Goal: Task Accomplishment & Management: Use online tool/utility

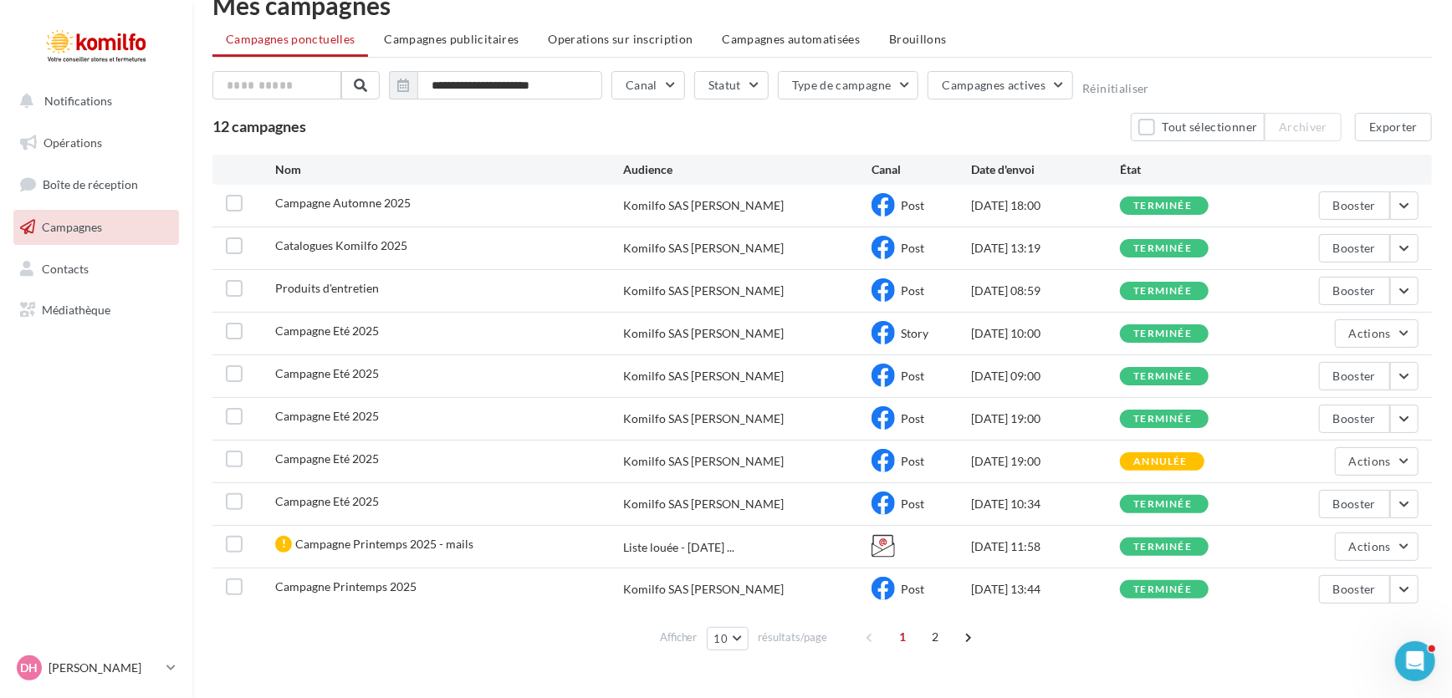
scroll to position [64, 0]
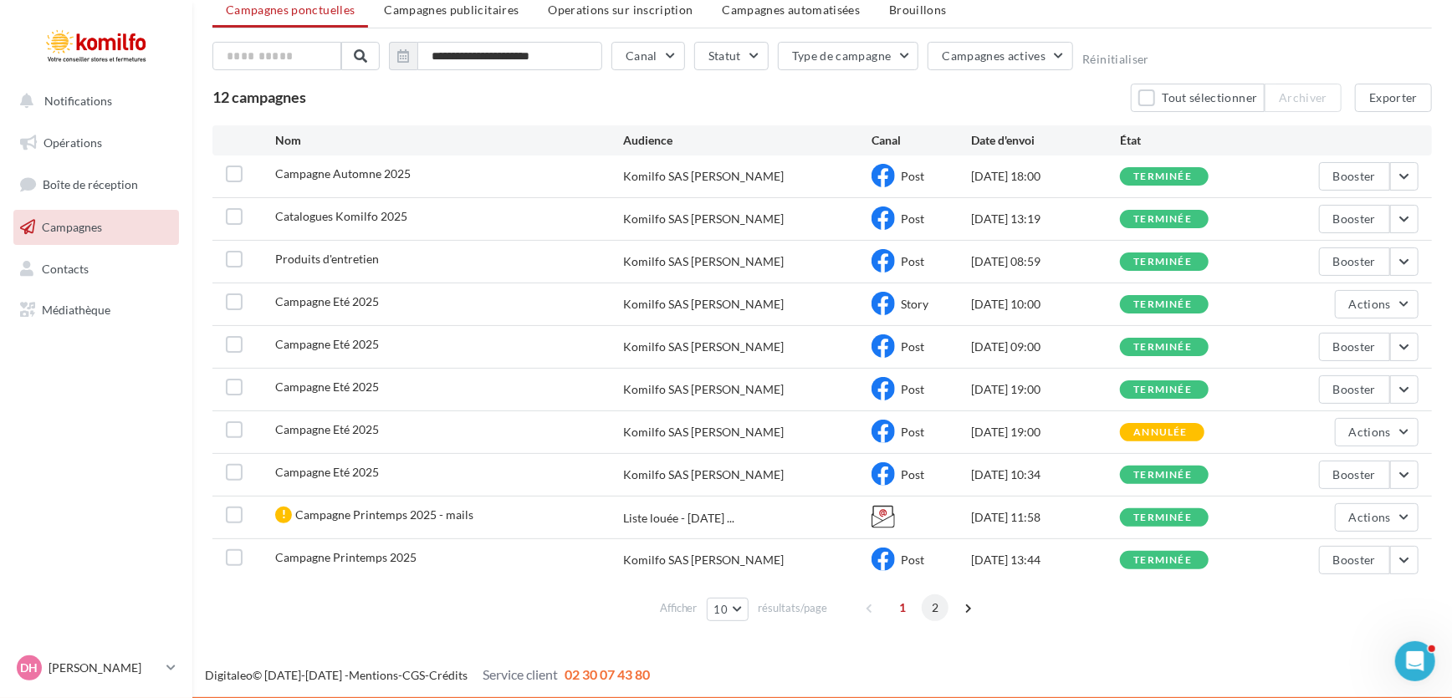
click at [931, 610] on span "2" at bounding box center [935, 608] width 27 height 27
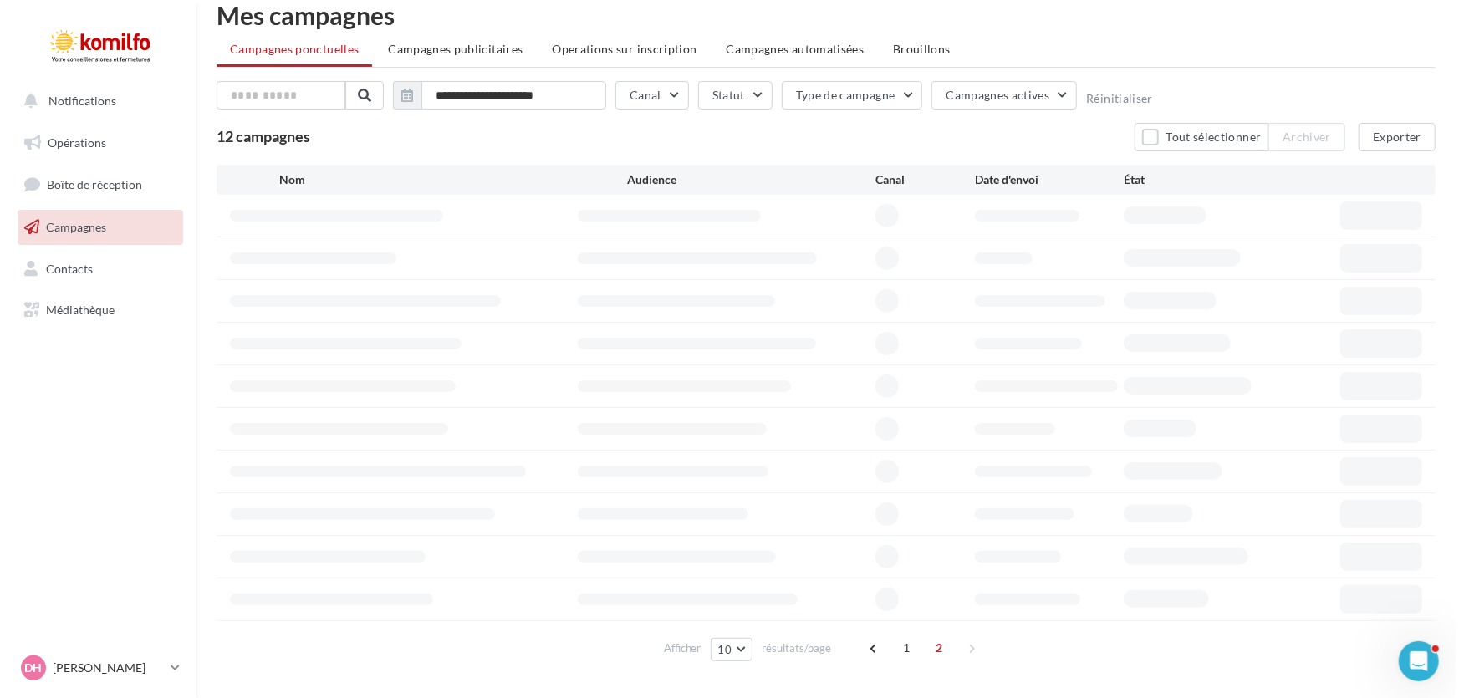
scroll to position [0, 0]
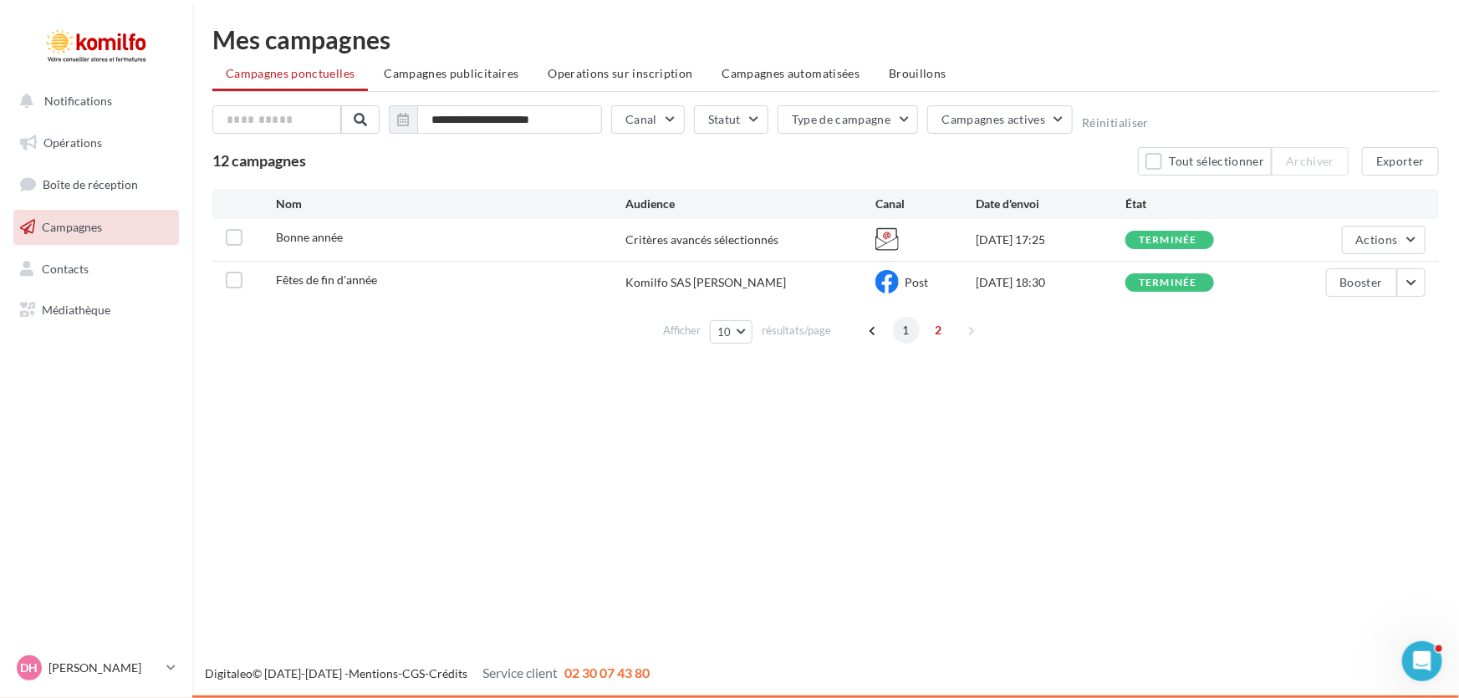
click at [906, 326] on span "1" at bounding box center [906, 330] width 27 height 27
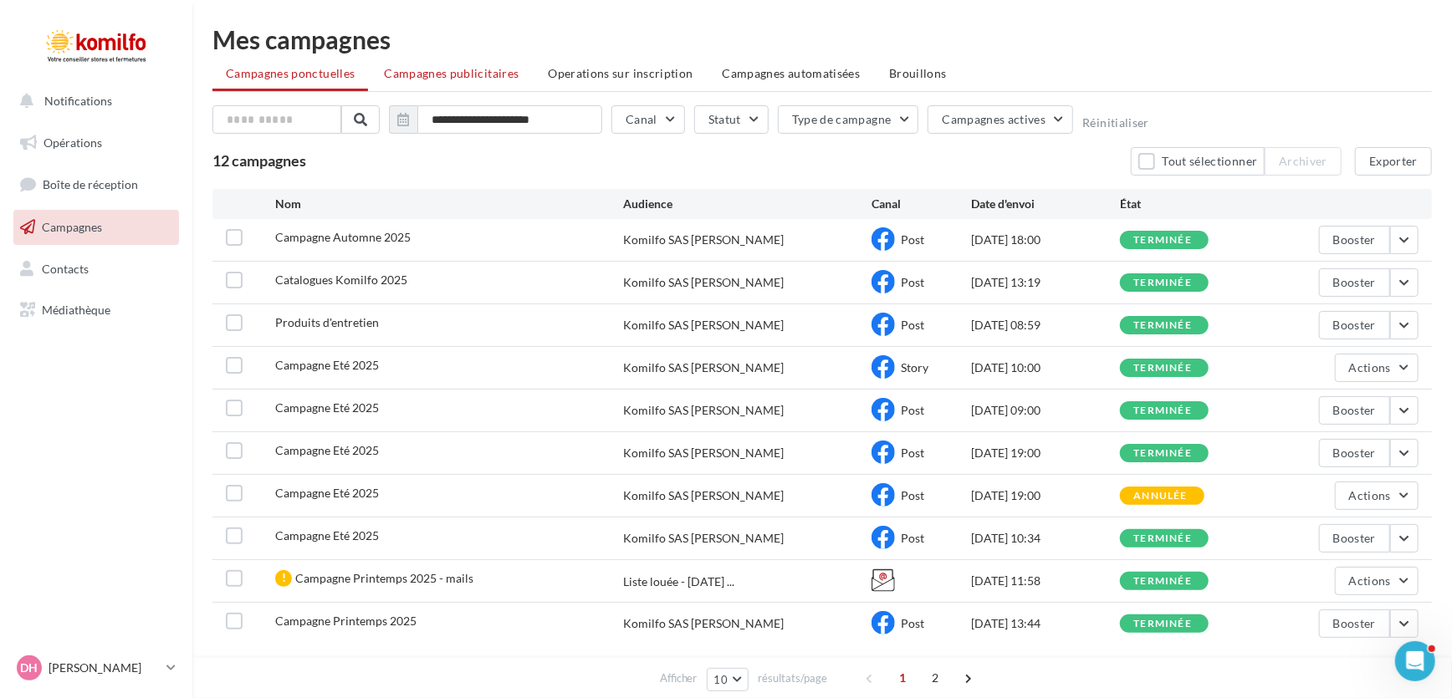
click at [448, 74] on span "Campagnes publicitaires" at bounding box center [451, 73] width 135 height 14
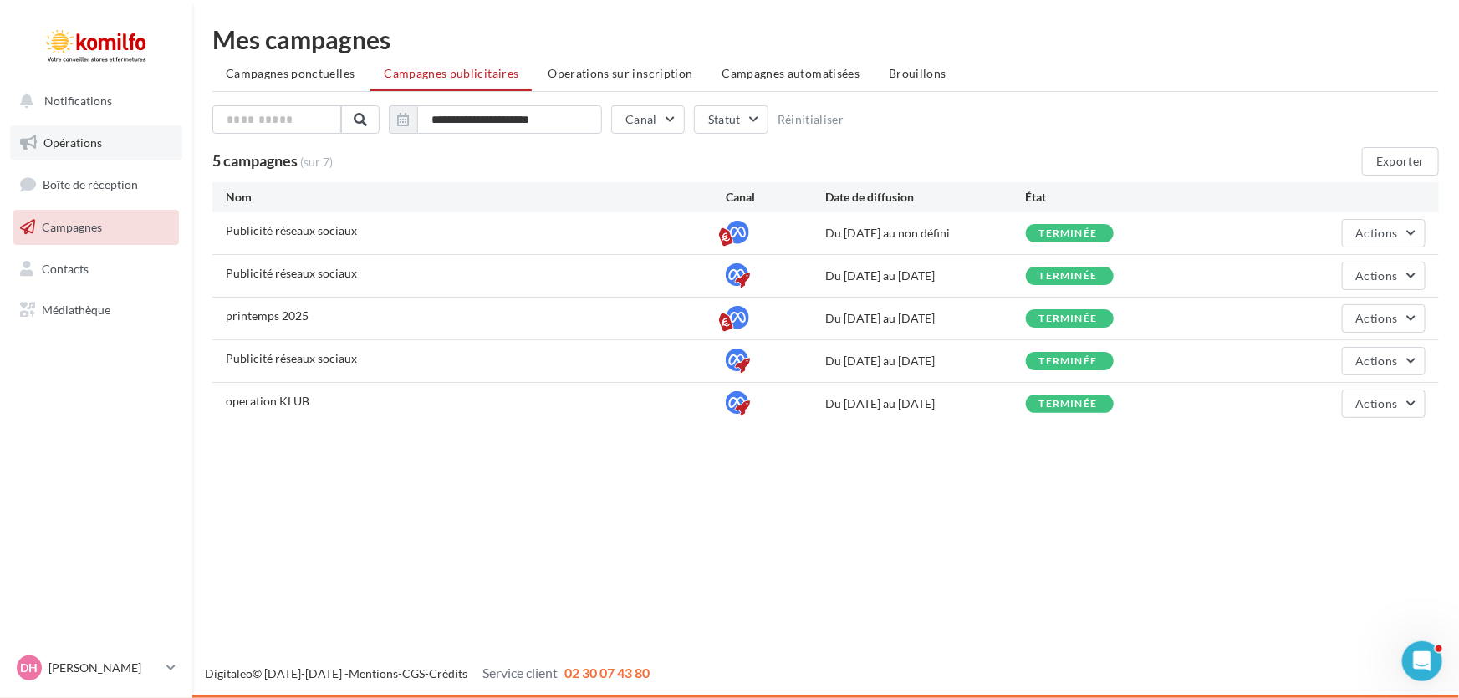
click at [89, 150] on link "Opérations" at bounding box center [96, 142] width 172 height 35
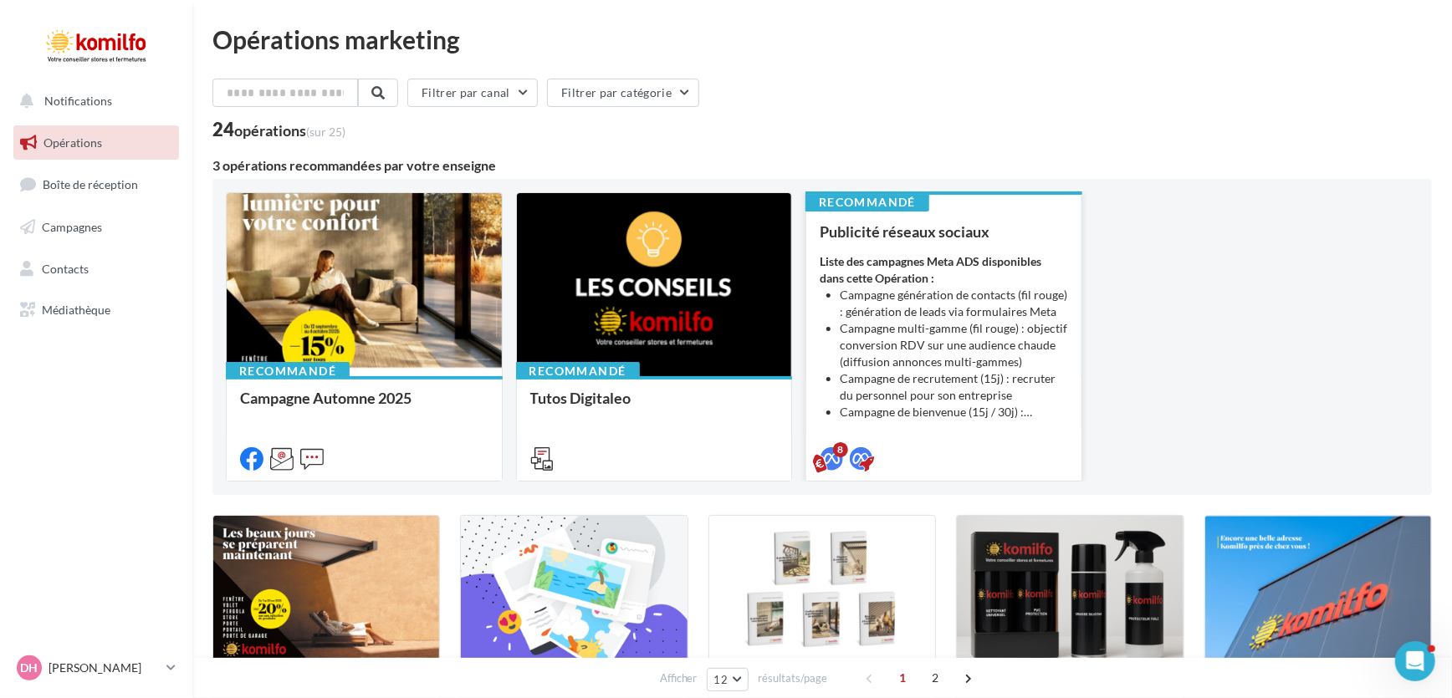
click at [914, 292] on li "Campagne génération de contacts (fil rouge) : génération de leads via formulair…" at bounding box center [954, 303] width 228 height 33
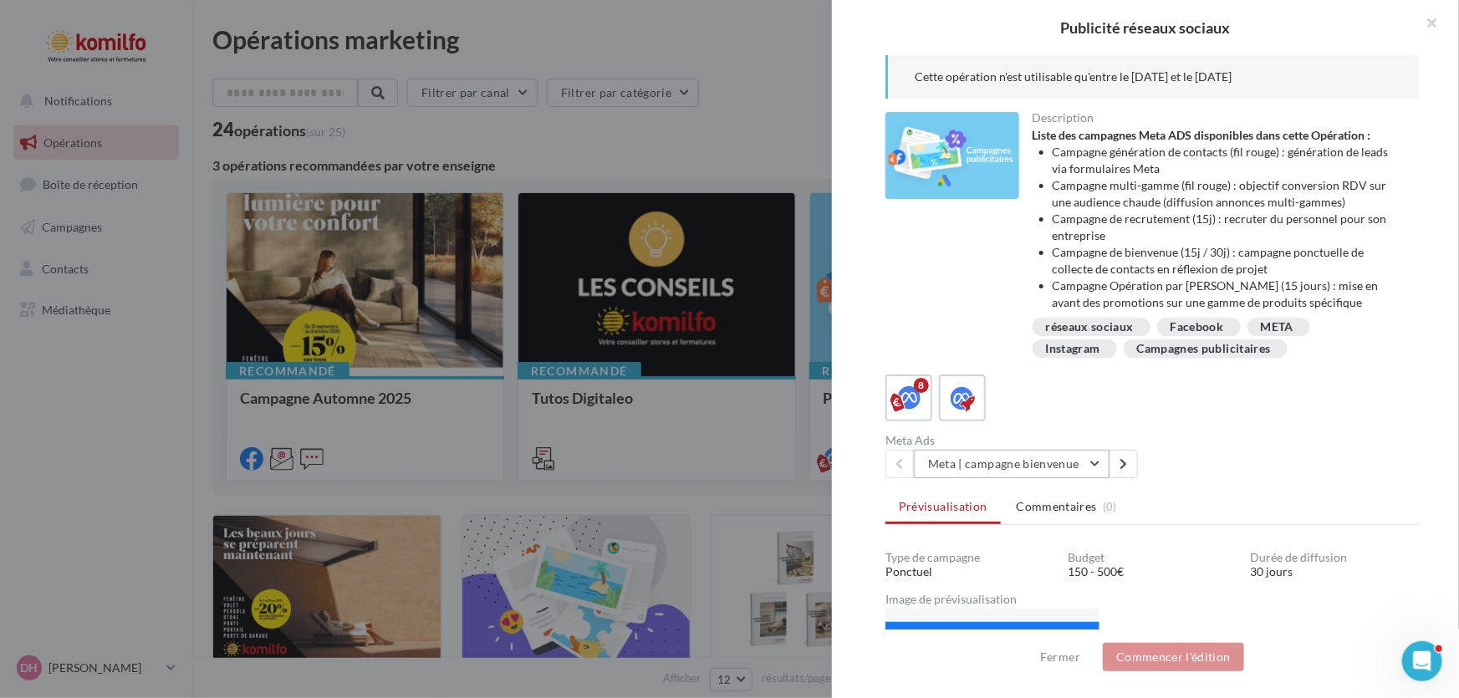
click at [1098, 465] on button "Meta | campagne bienvenue" at bounding box center [1012, 464] width 196 height 28
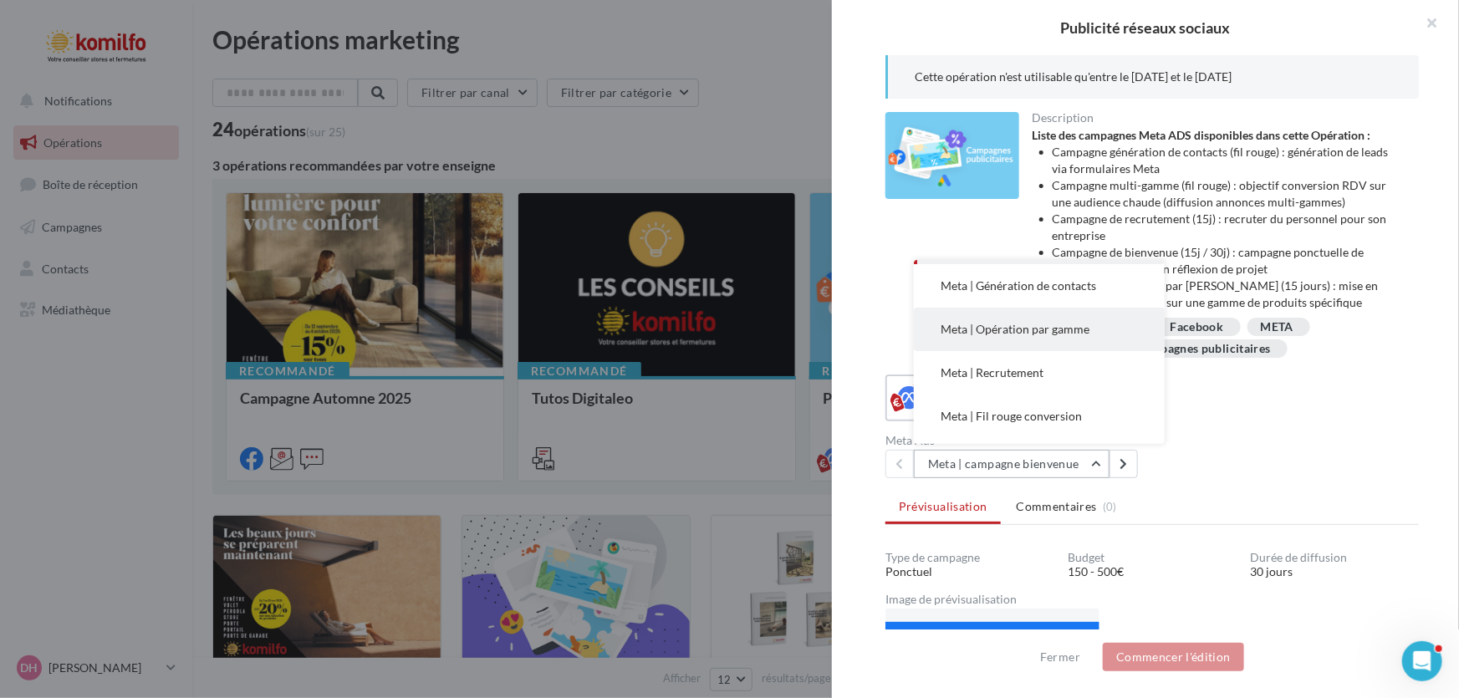
scroll to position [75, 0]
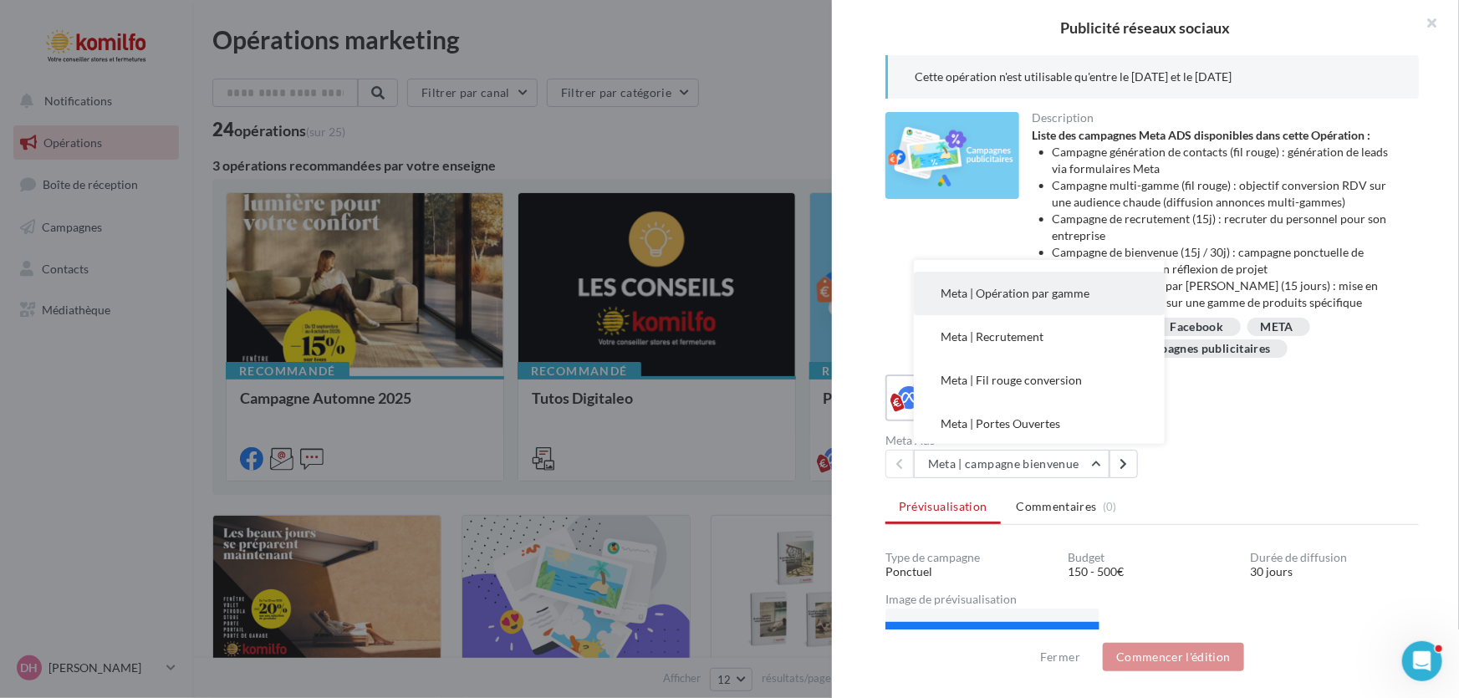
click at [1040, 281] on button "Meta | Opération par gamme" at bounding box center [1039, 293] width 251 height 43
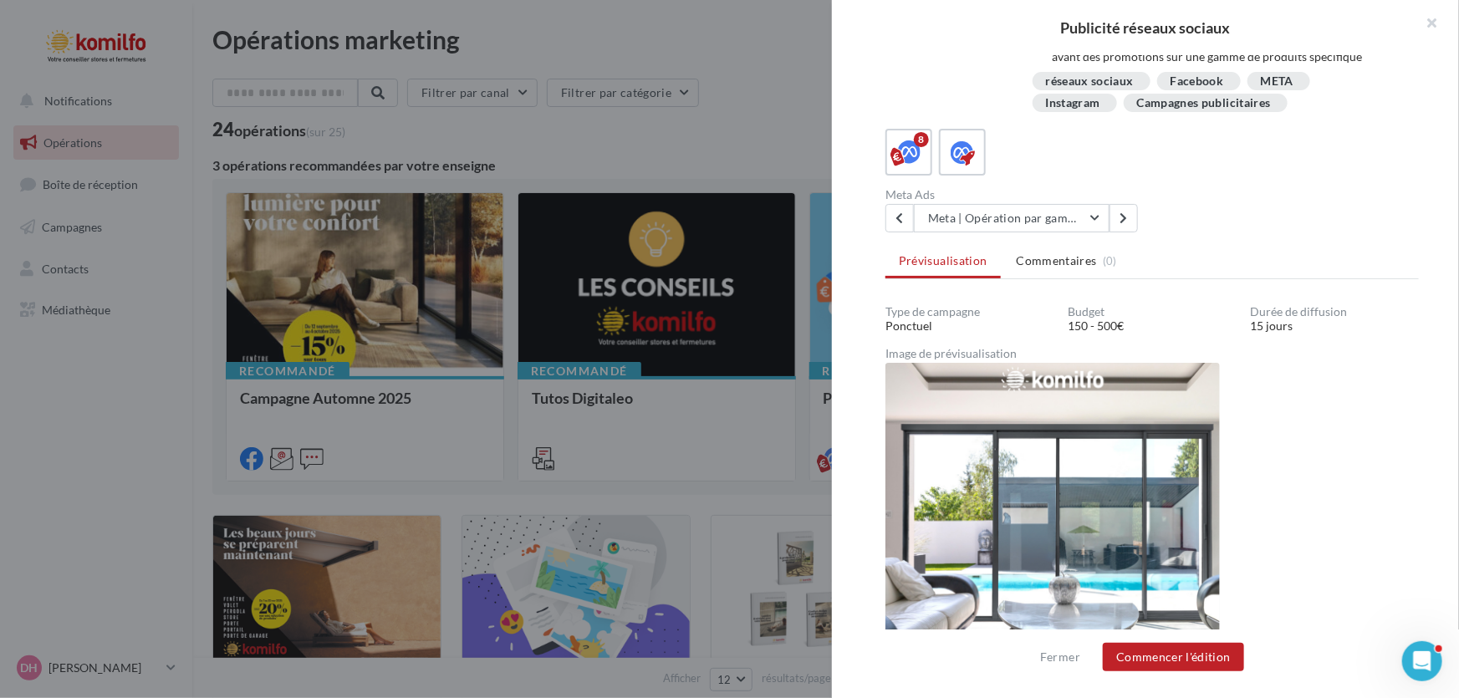
scroll to position [240, 0]
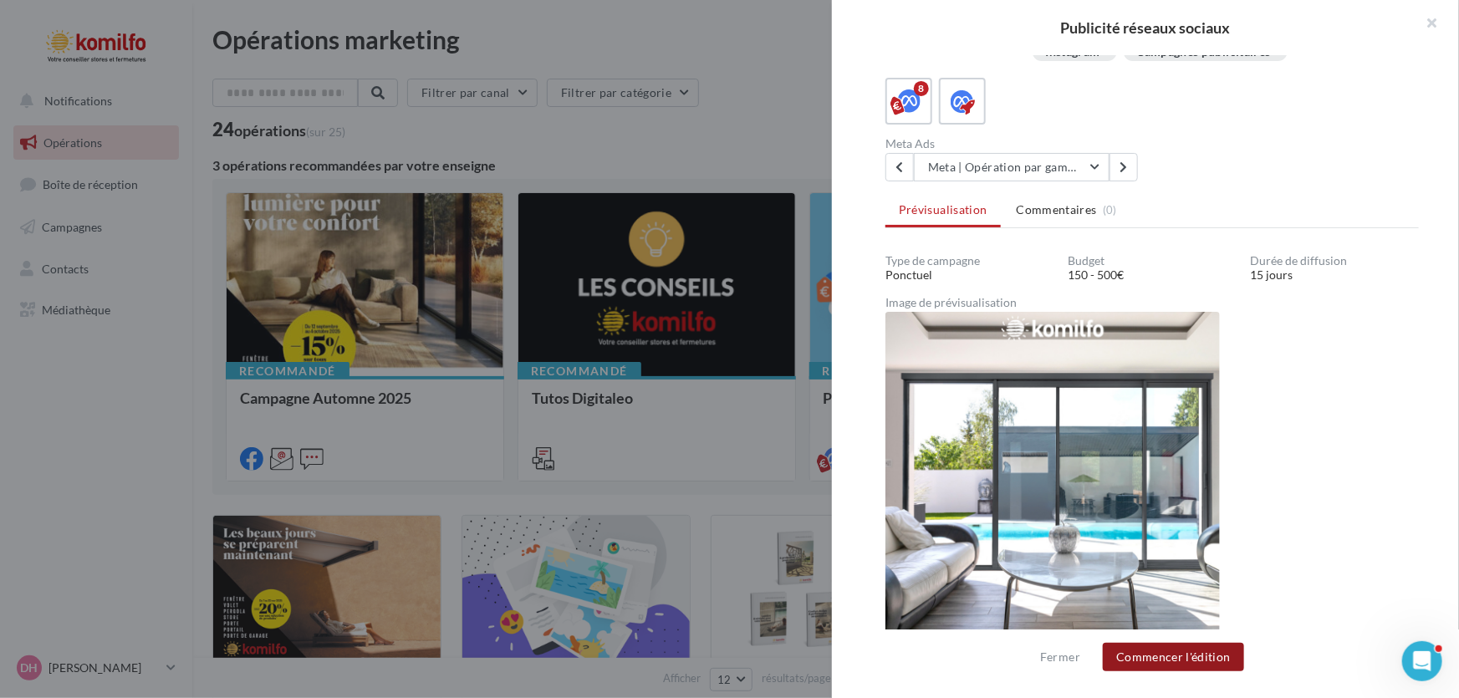
click at [1168, 651] on button "Commencer l'édition" at bounding box center [1173, 657] width 141 height 28
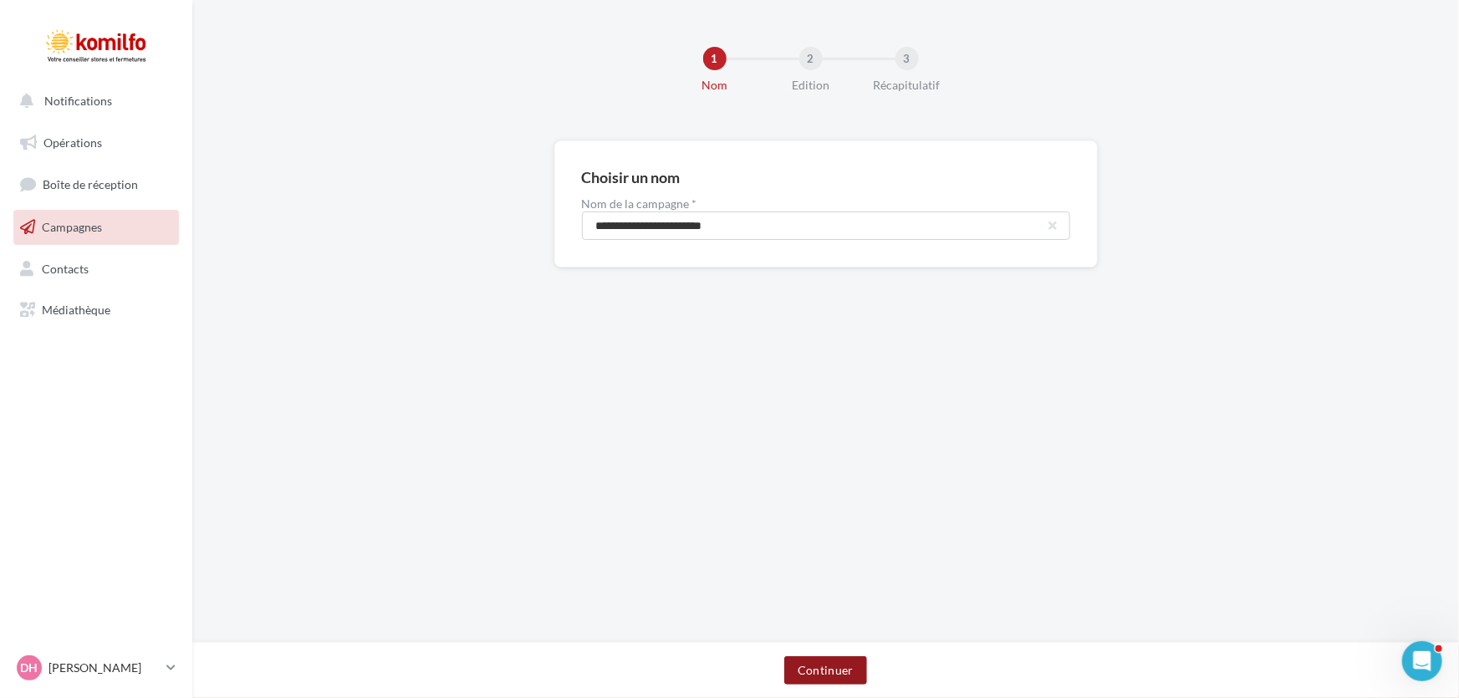
click at [820, 668] on button "Continuer" at bounding box center [826, 671] width 83 height 28
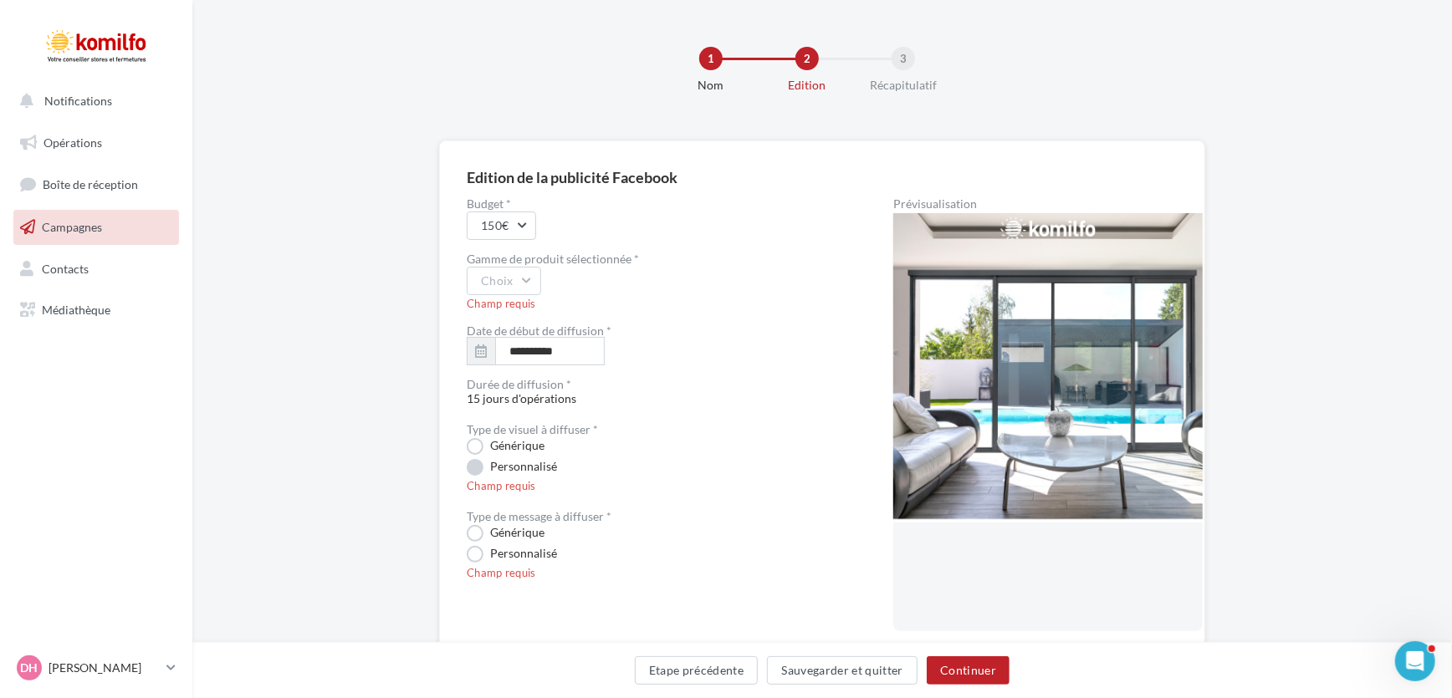
click at [477, 470] on label "Personnalisé" at bounding box center [512, 467] width 90 height 17
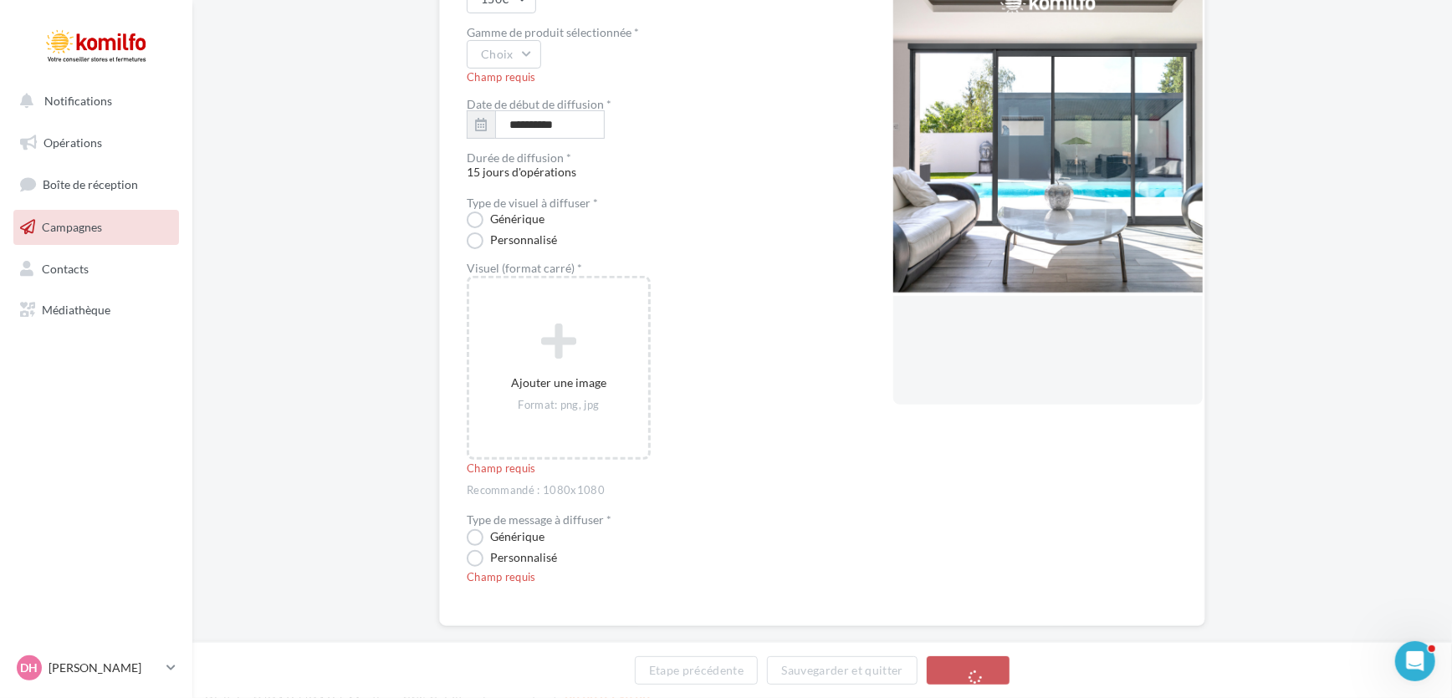
scroll to position [227, 0]
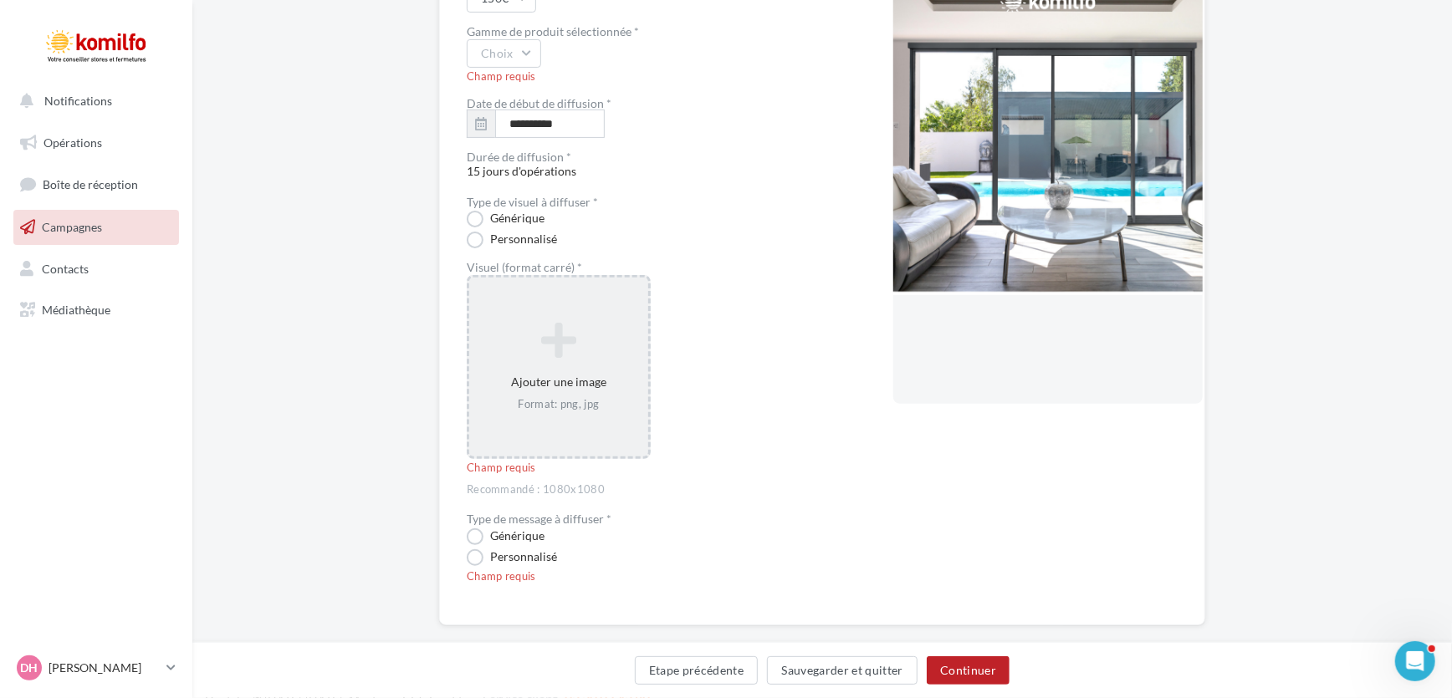
click at [540, 381] on div "Ajouter une image Format: png, jpg" at bounding box center [558, 367] width 179 height 107
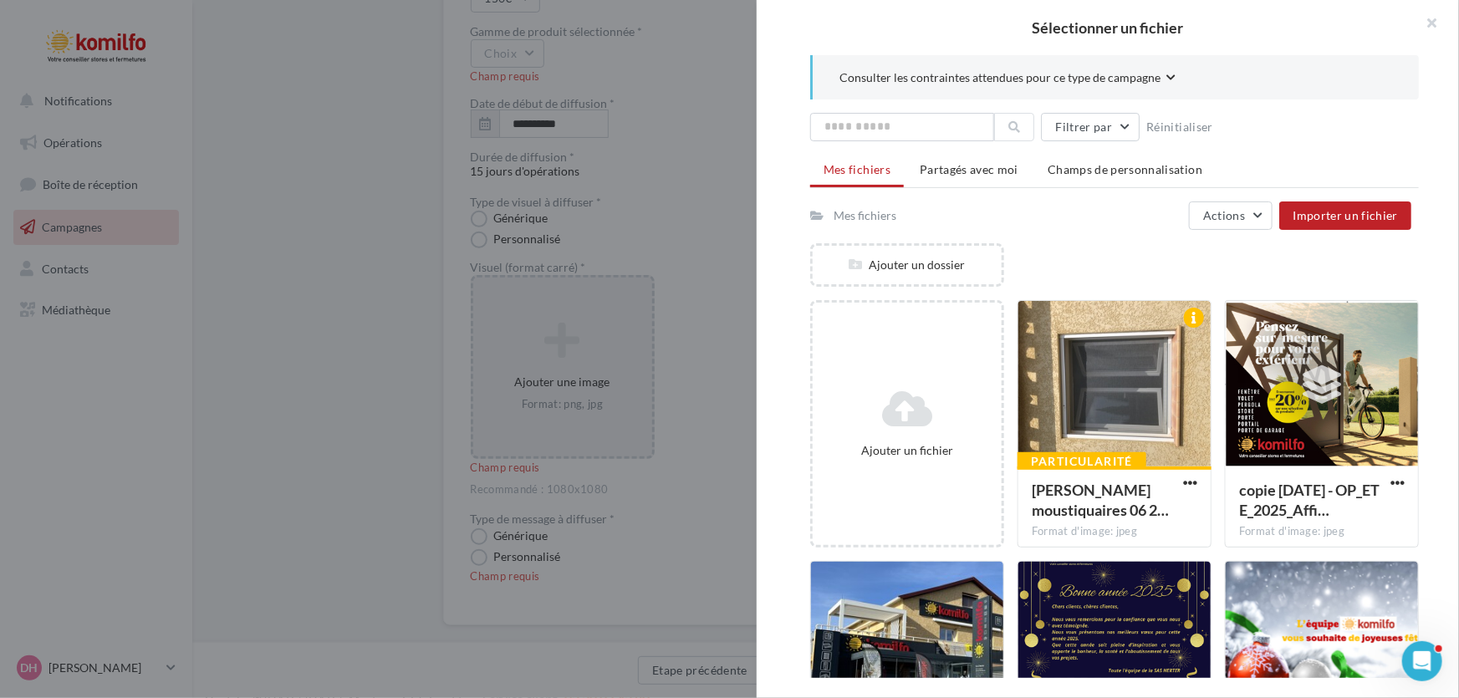
drag, startPoint x: 1086, startPoint y: 388, endPoint x: 1028, endPoint y: 236, distance: 162.8
click at [1028, 236] on div "Mes fichiers Actions Importer un fichier Ajouter un dossier Ajouter un fichier …" at bounding box center [1114, 512] width 609 height 621
drag, startPoint x: 1092, startPoint y: 411, endPoint x: 1046, endPoint y: 253, distance: 164.6
click at [1046, 253] on div "Ajouter un dossier" at bounding box center [1121, 271] width 622 height 57
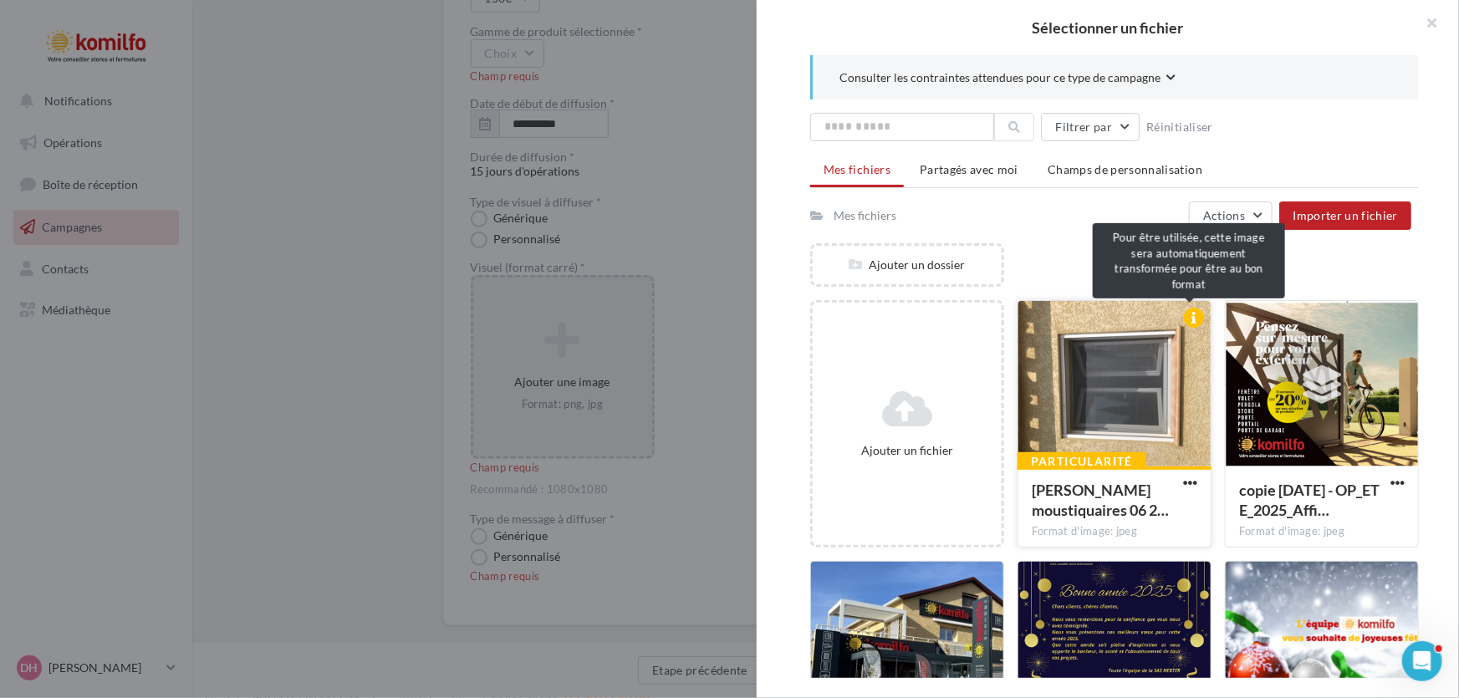
click at [1184, 311] on div at bounding box center [1194, 318] width 20 height 20
click at [1184, 314] on div at bounding box center [1194, 318] width 20 height 20
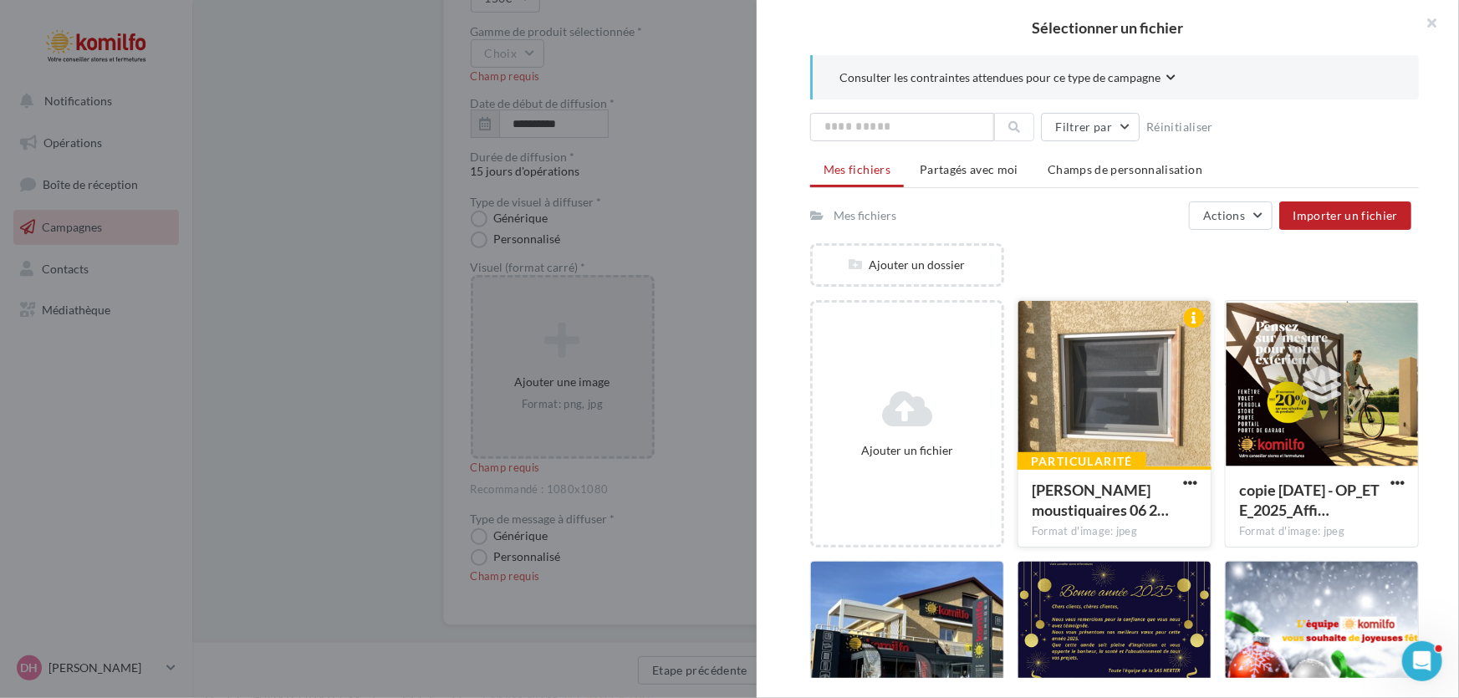
click at [1034, 345] on div at bounding box center [1115, 384] width 192 height 167
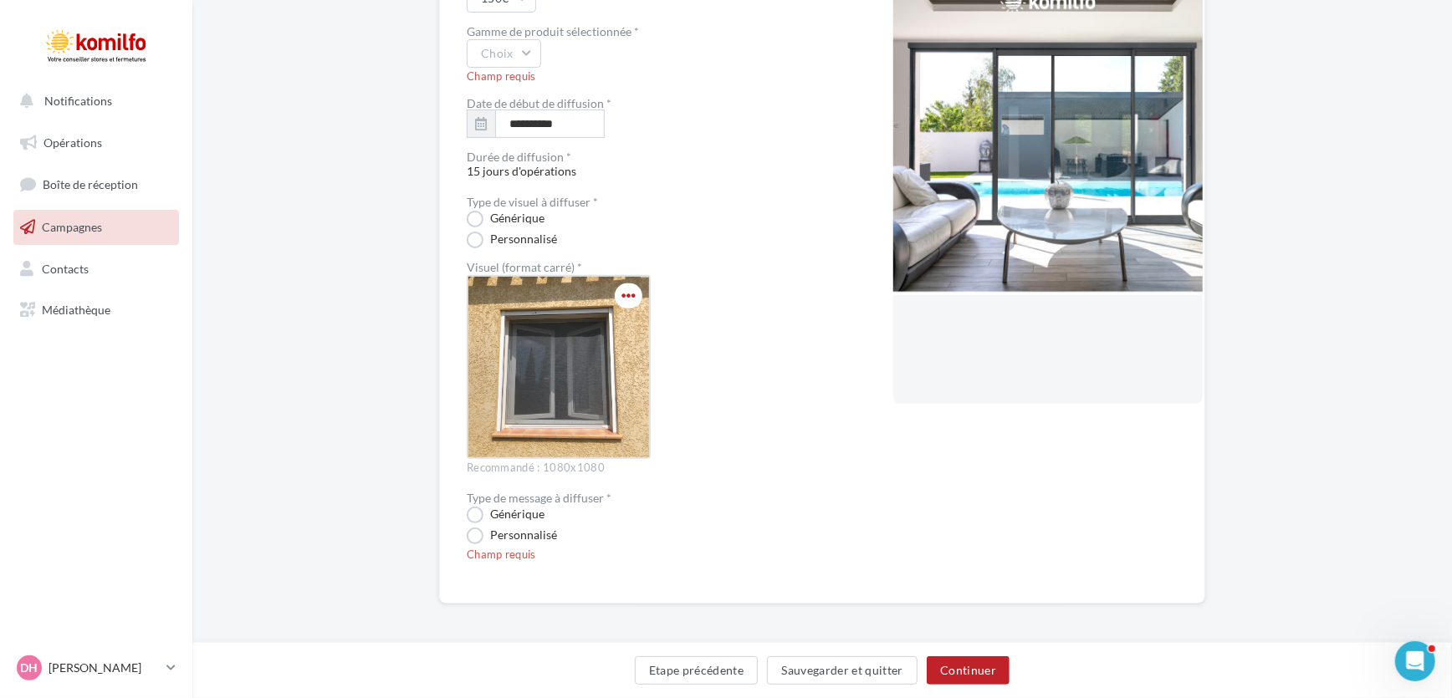
click at [625, 299] on span "button" at bounding box center [628, 296] width 14 height 14
click at [662, 367] on button "Supprimer" at bounding box center [701, 373] width 167 height 43
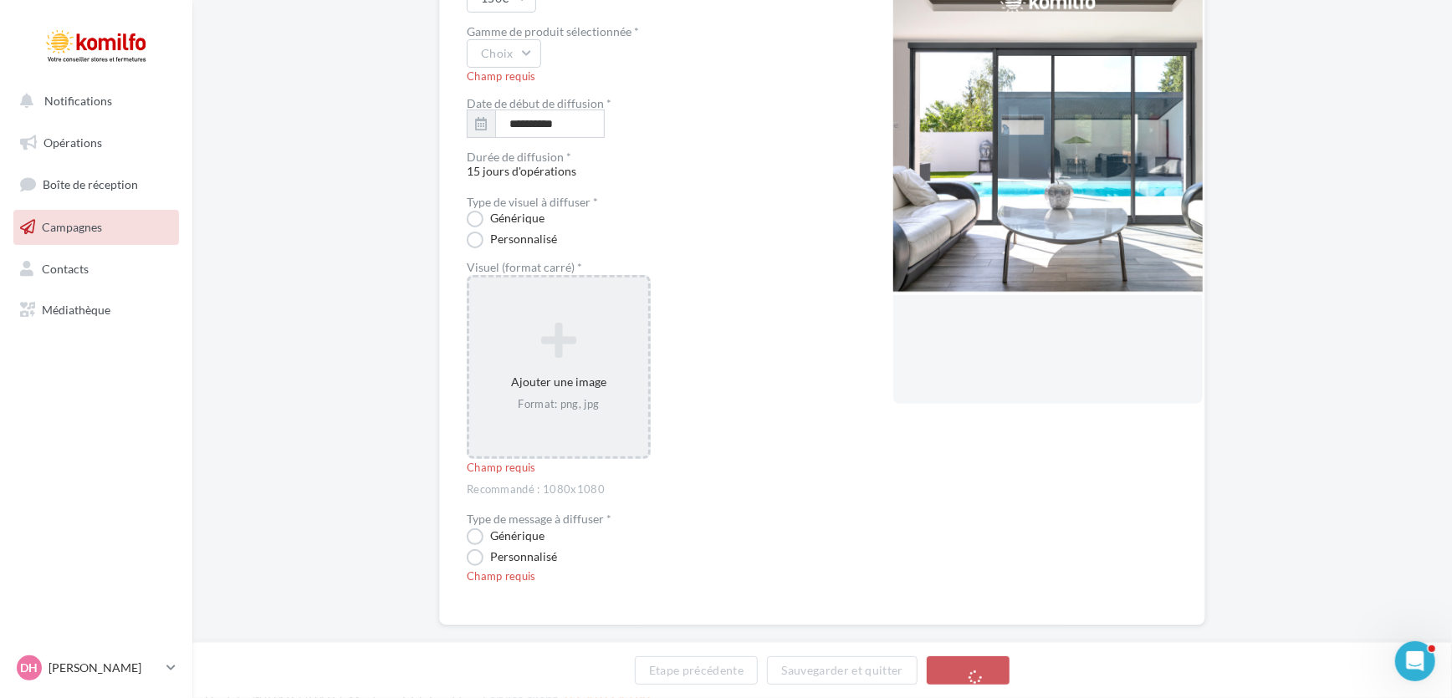
click at [552, 376] on div "Ajouter une image Format: png, jpg" at bounding box center [558, 367] width 179 height 107
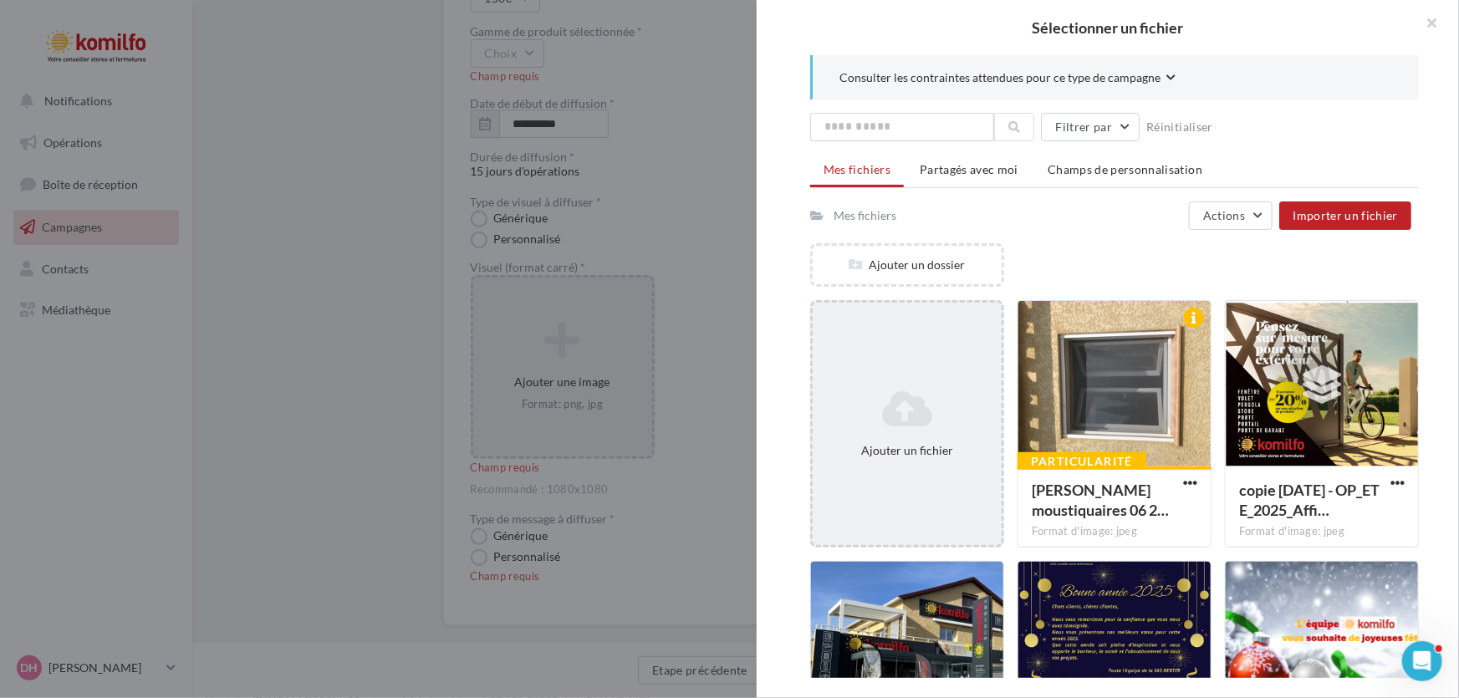
click at [903, 407] on icon at bounding box center [908, 409] width 176 height 40
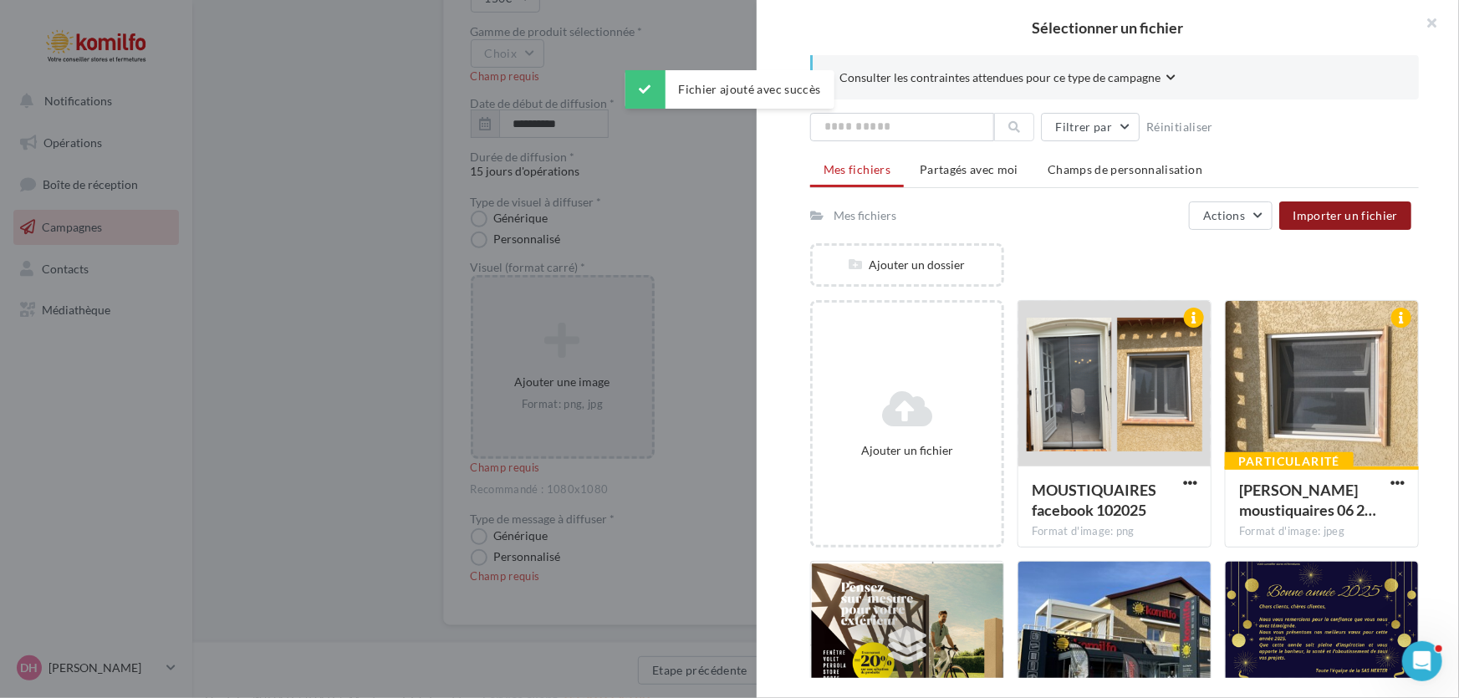
click at [1392, 217] on span "Importer un fichier" at bounding box center [1345, 215] width 105 height 14
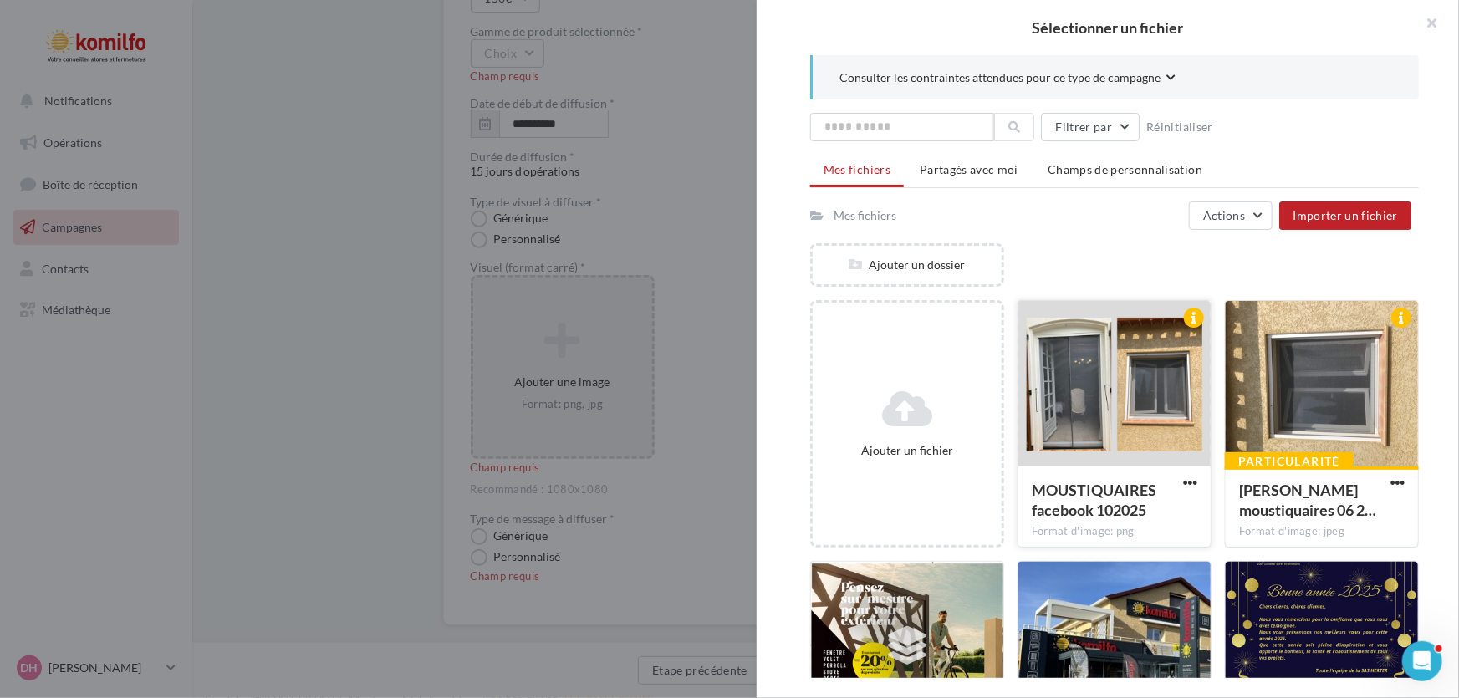
click at [1081, 499] on span "MOUSTIQUAIRES facebook 102025" at bounding box center [1094, 500] width 125 height 38
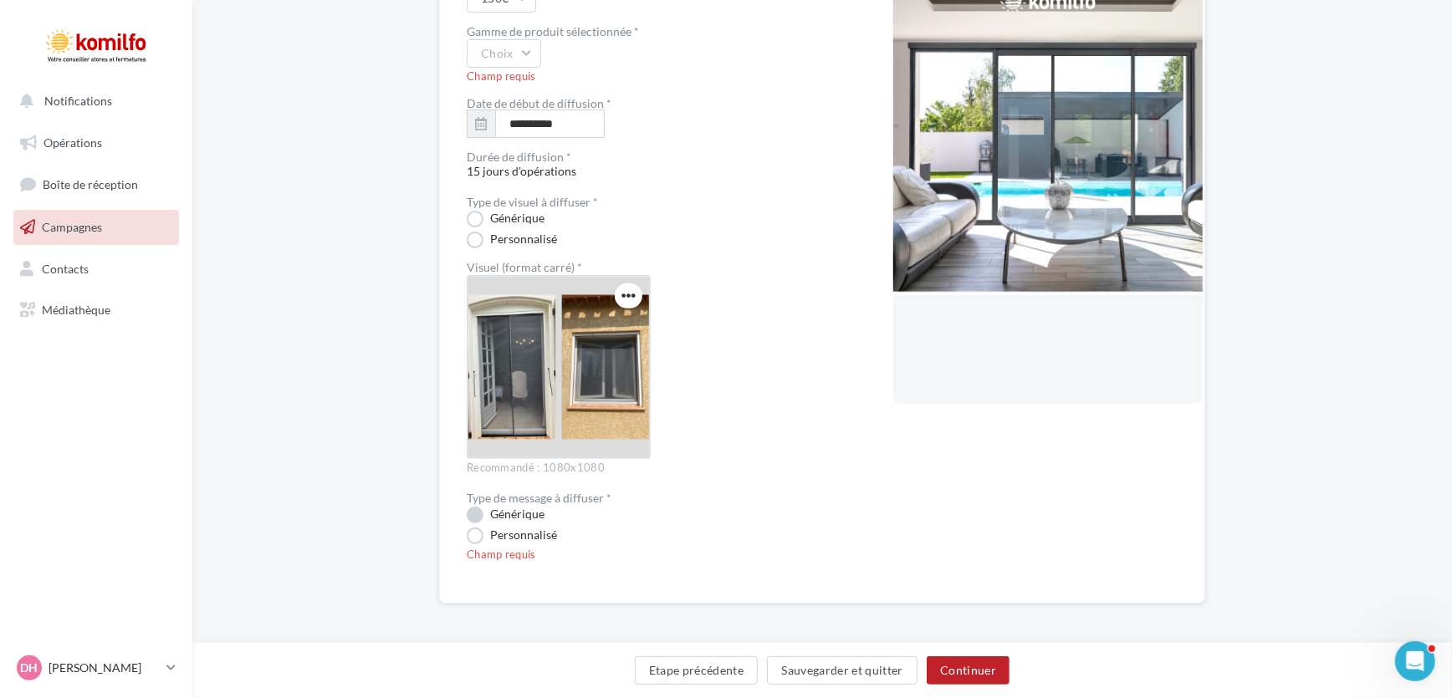
click at [470, 519] on label "Générique" at bounding box center [506, 515] width 78 height 17
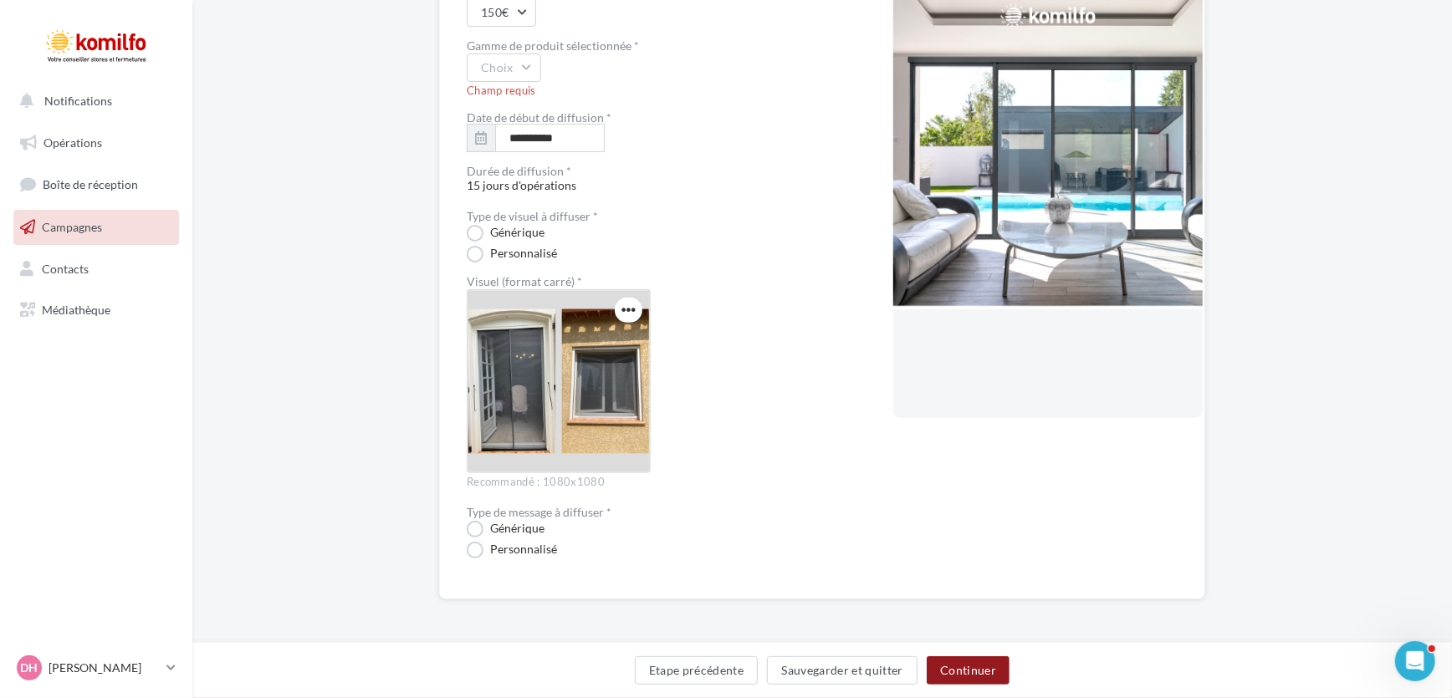
click at [979, 672] on button "Continuer" at bounding box center [968, 671] width 83 height 28
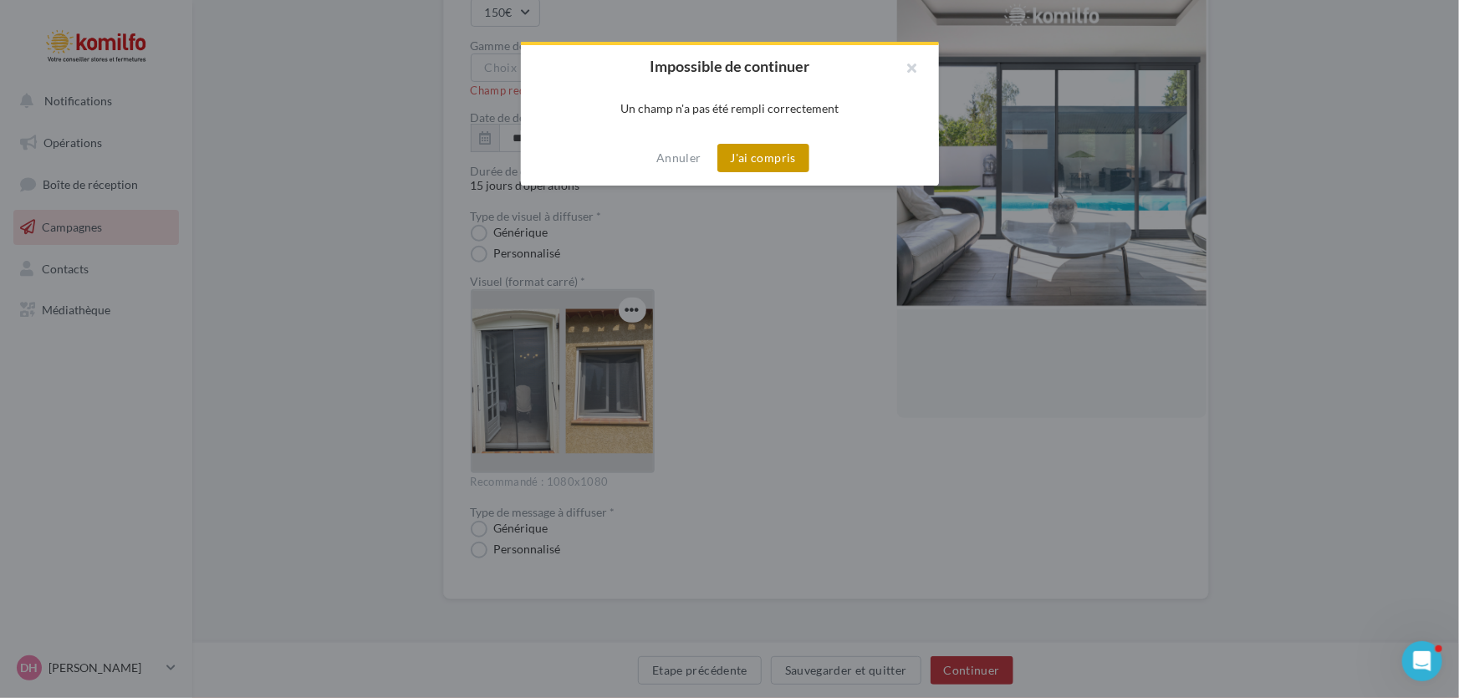
click at [773, 162] on button "J'ai compris" at bounding box center [764, 158] width 92 height 28
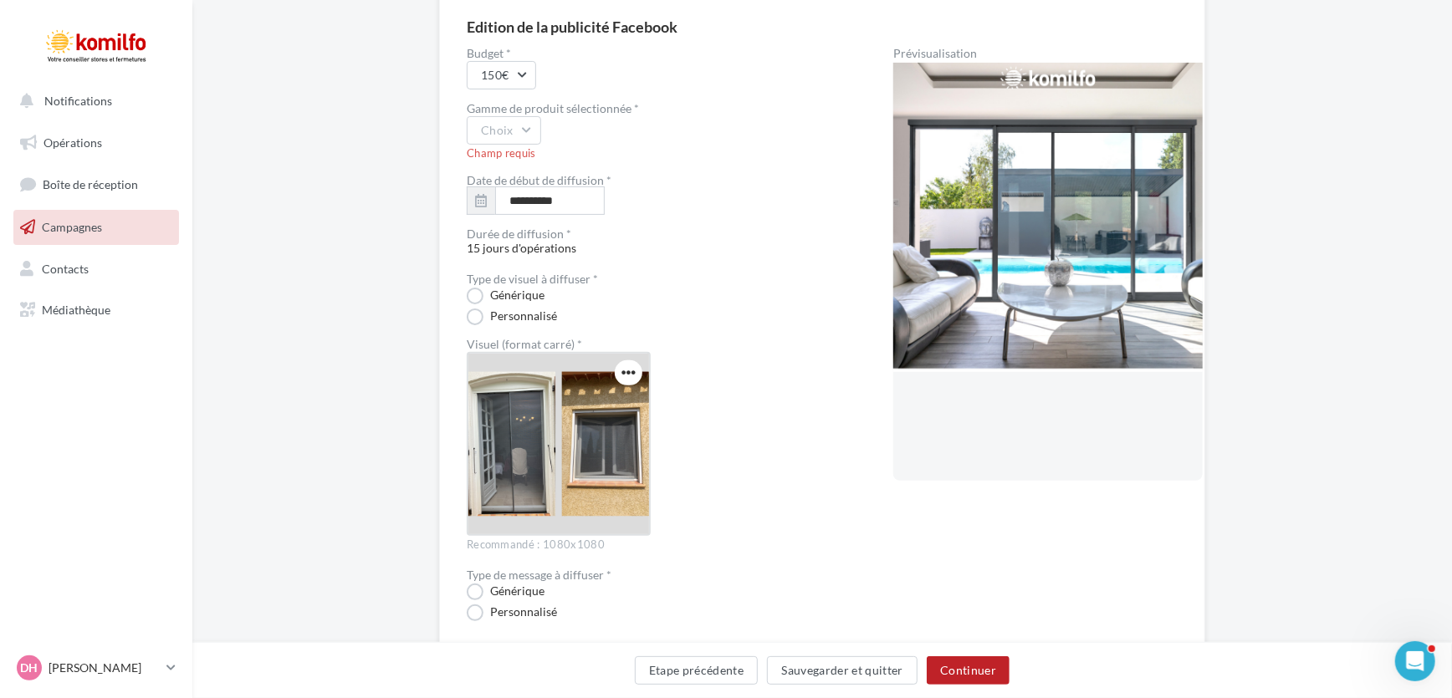
scroll to position [63, 0]
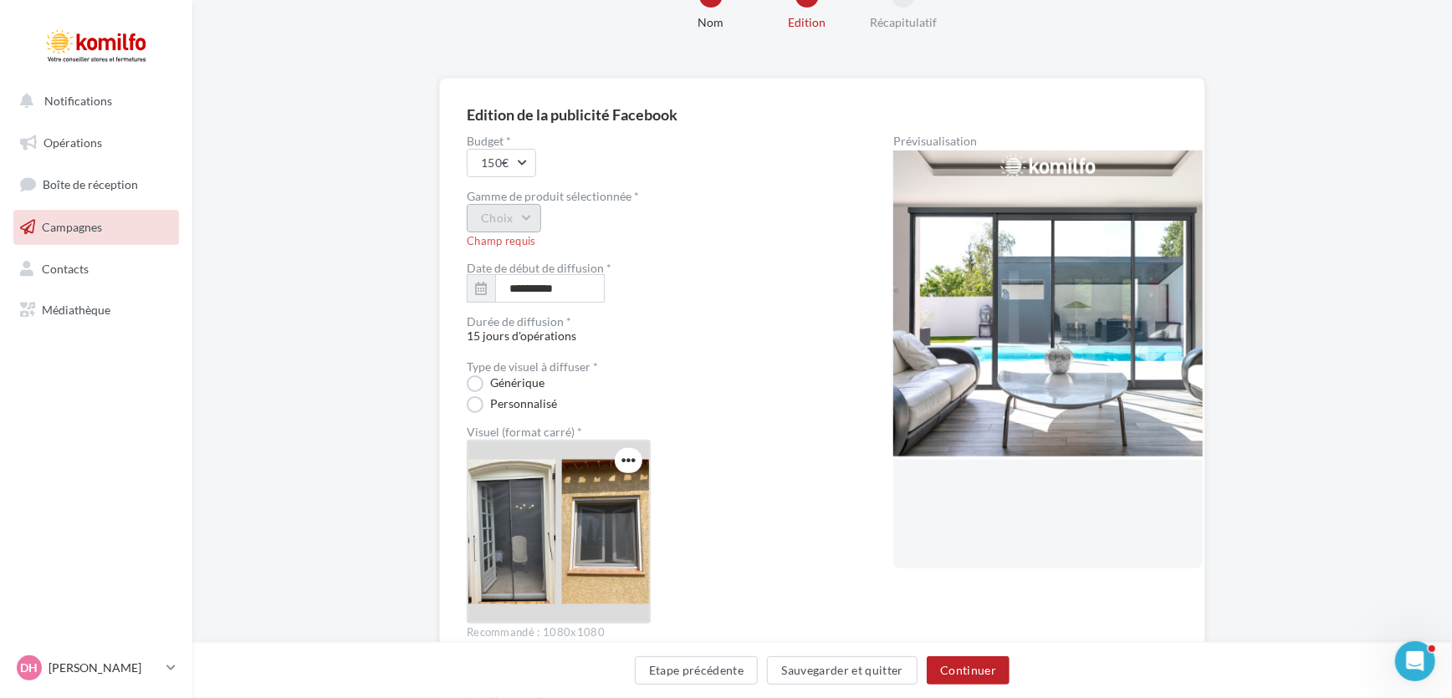
click at [526, 215] on button "Choix" at bounding box center [504, 218] width 74 height 28
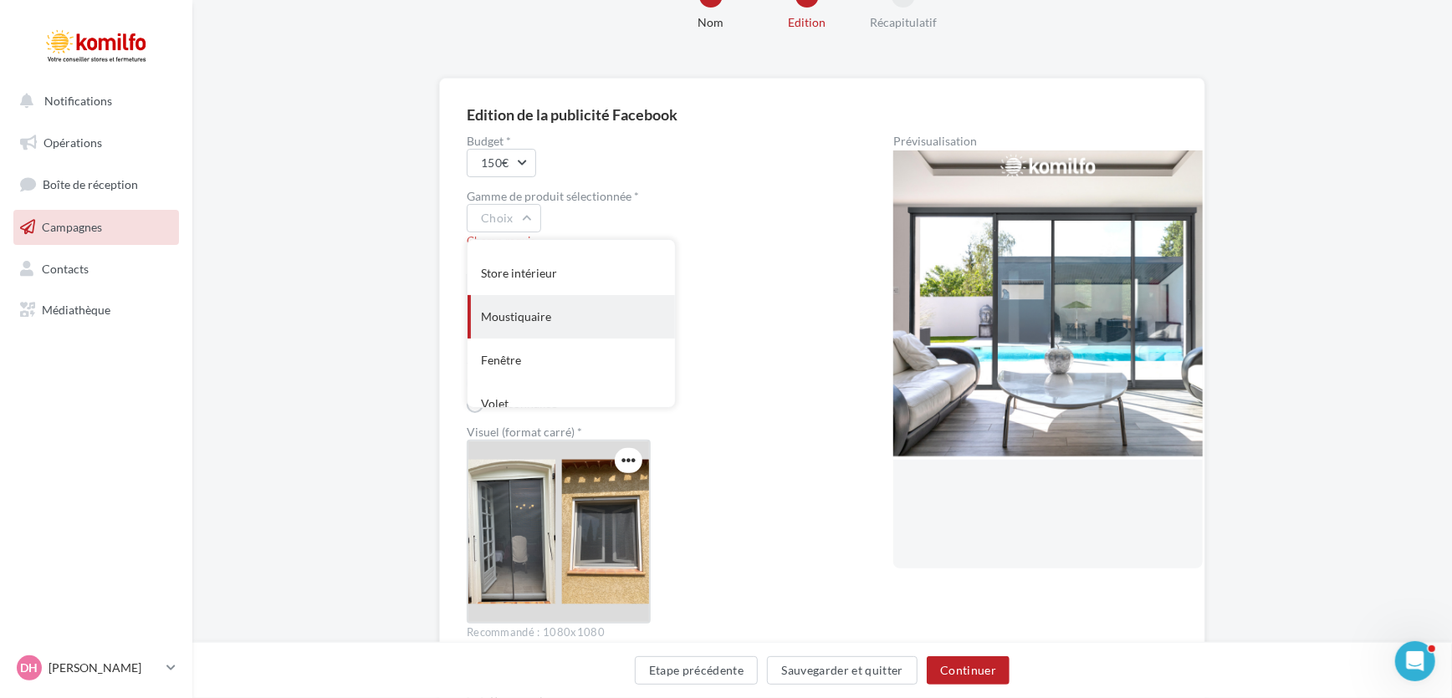
click at [528, 307] on div "Moustiquaire" at bounding box center [571, 316] width 207 height 43
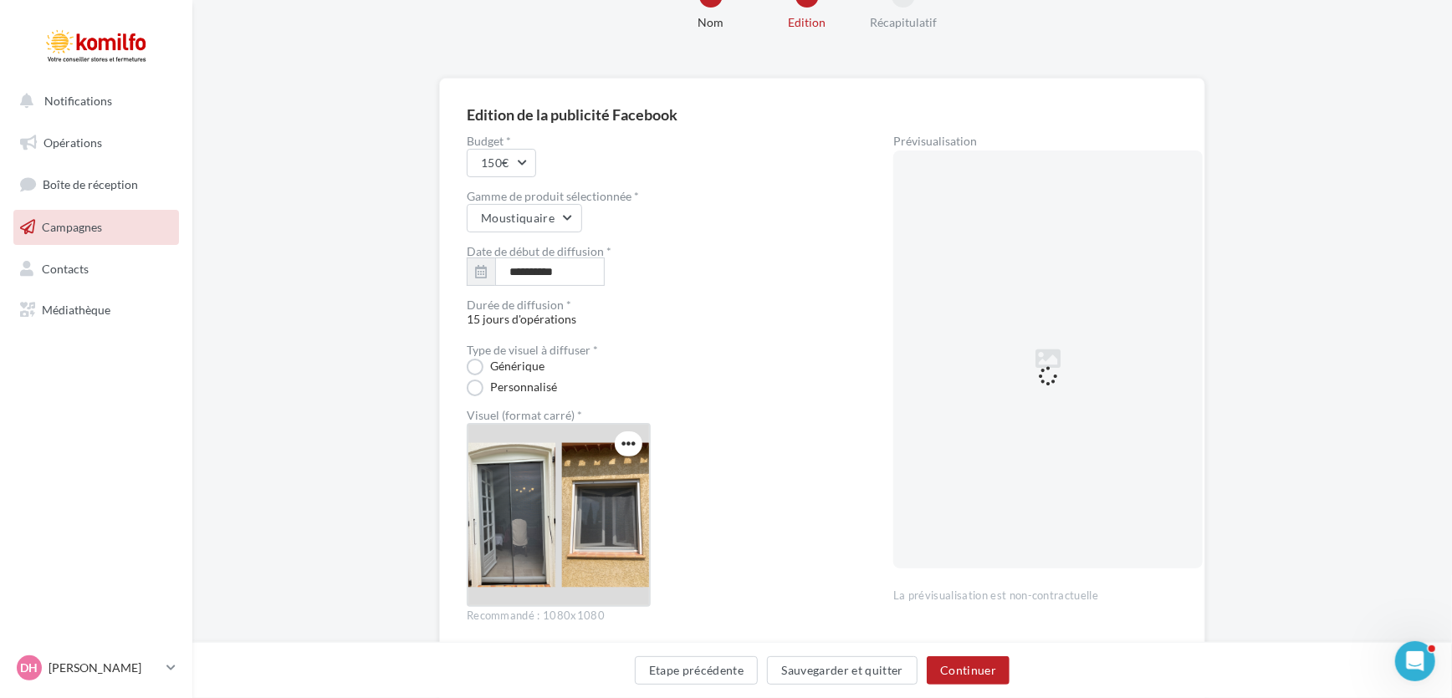
scroll to position [198, 0]
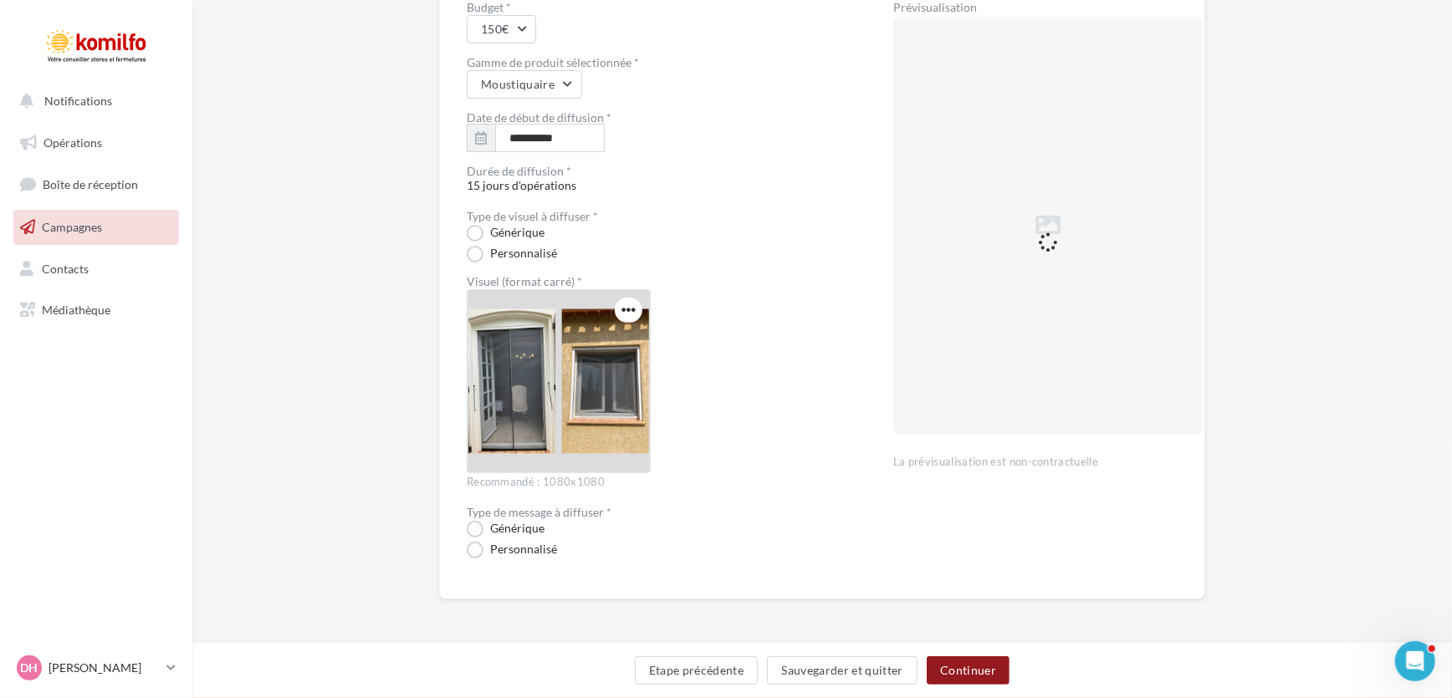
click at [971, 668] on button "Continuer" at bounding box center [968, 671] width 83 height 28
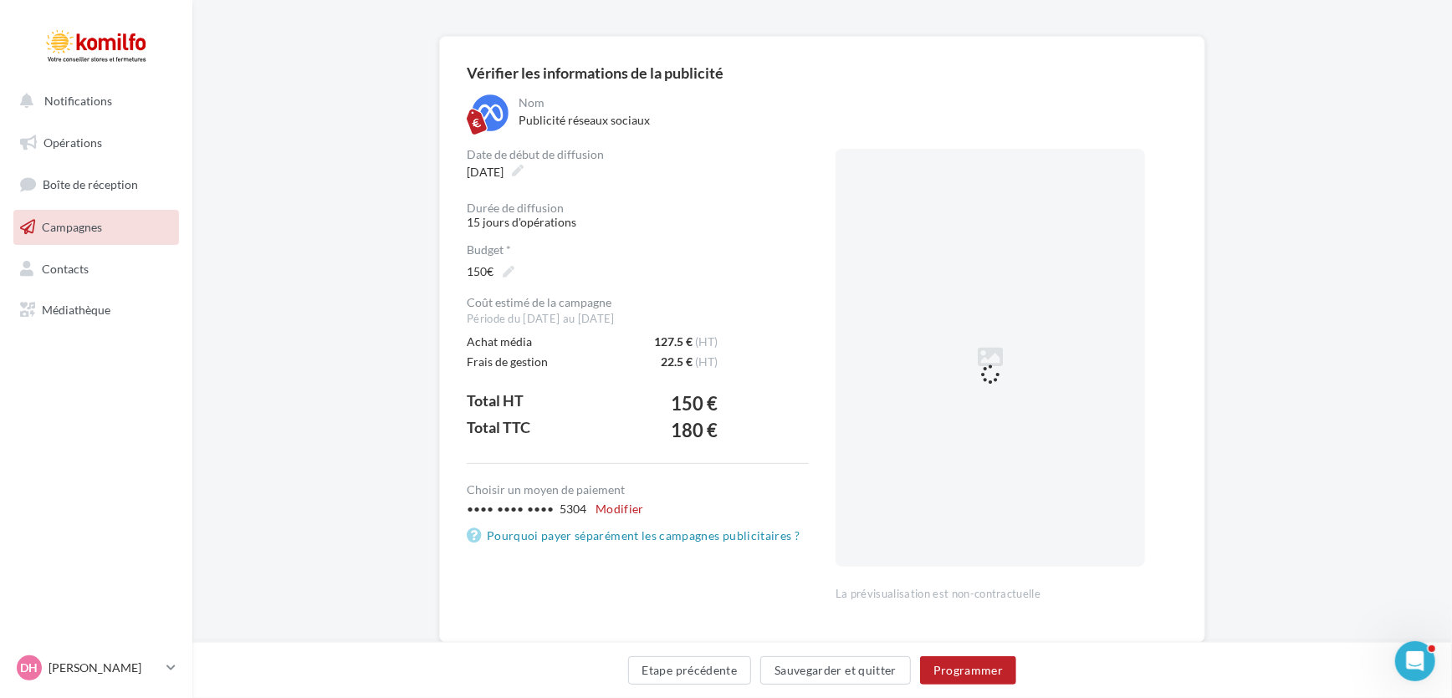
scroll to position [147, 0]
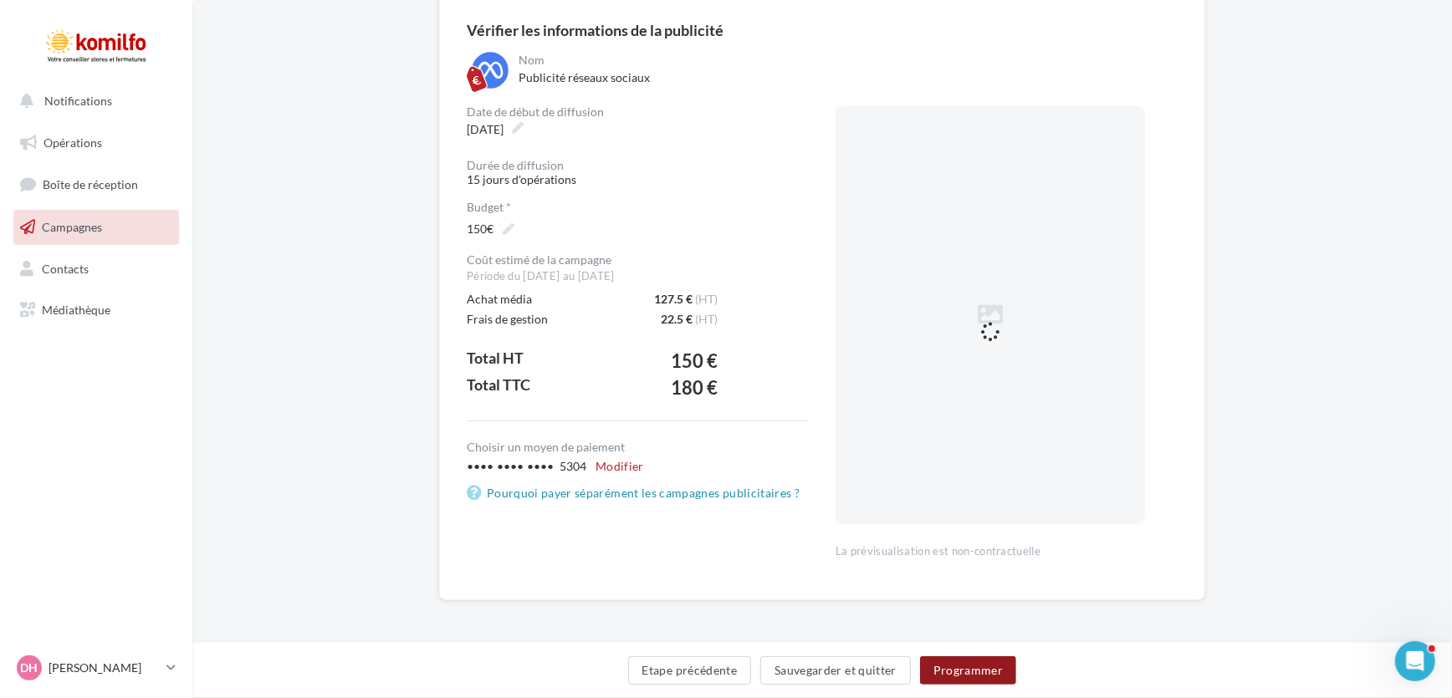
click at [968, 669] on button "Programmer" at bounding box center [968, 671] width 97 height 28
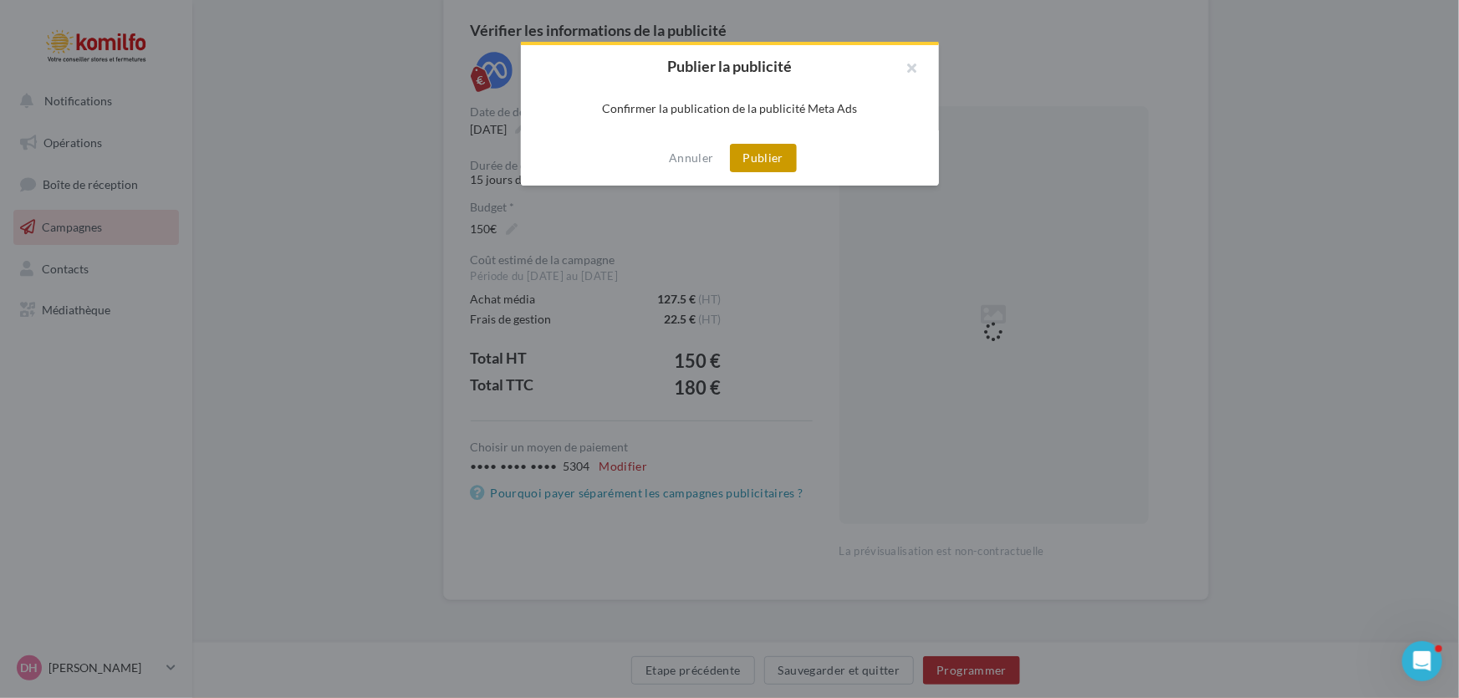
click at [764, 151] on button "Publier" at bounding box center [763, 158] width 67 height 28
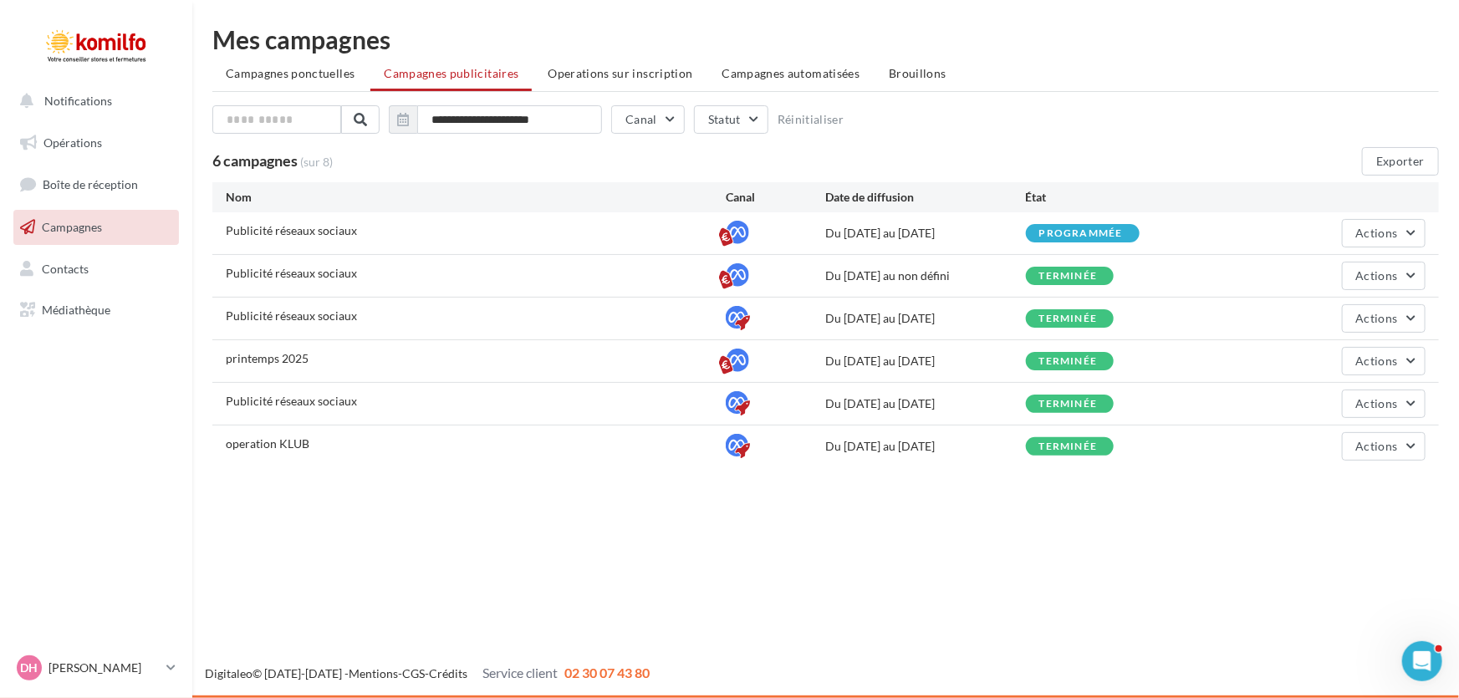
click at [74, 227] on span "Campagnes" at bounding box center [72, 227] width 60 height 14
